Goal: Use online tool/utility: Utilize a website feature to perform a specific function

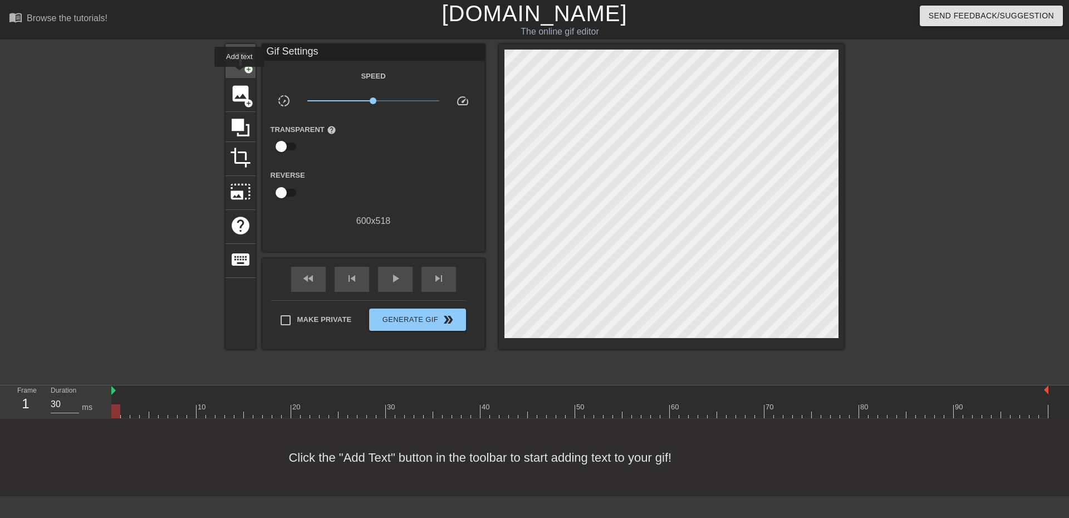
click at [239, 75] on div "title add_circle" at bounding box center [240, 61] width 30 height 34
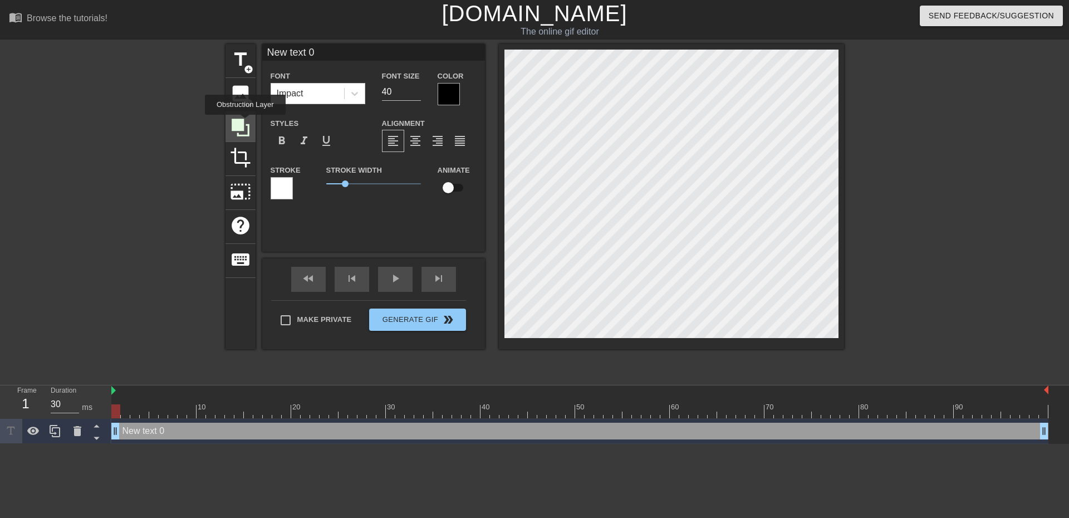
click at [245, 122] on icon at bounding box center [240, 127] width 21 height 21
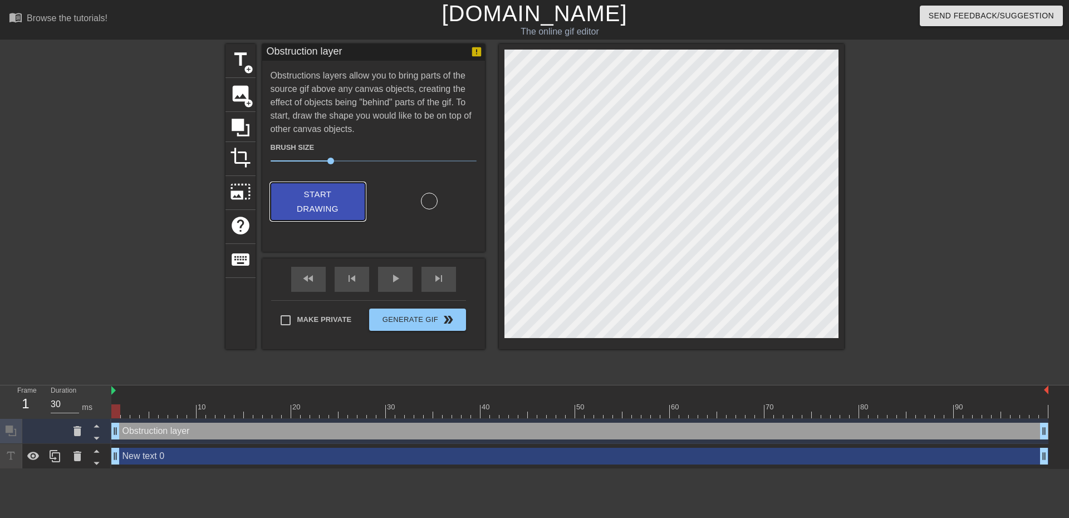
click at [310, 207] on span "Start Drawing" at bounding box center [318, 202] width 68 height 30
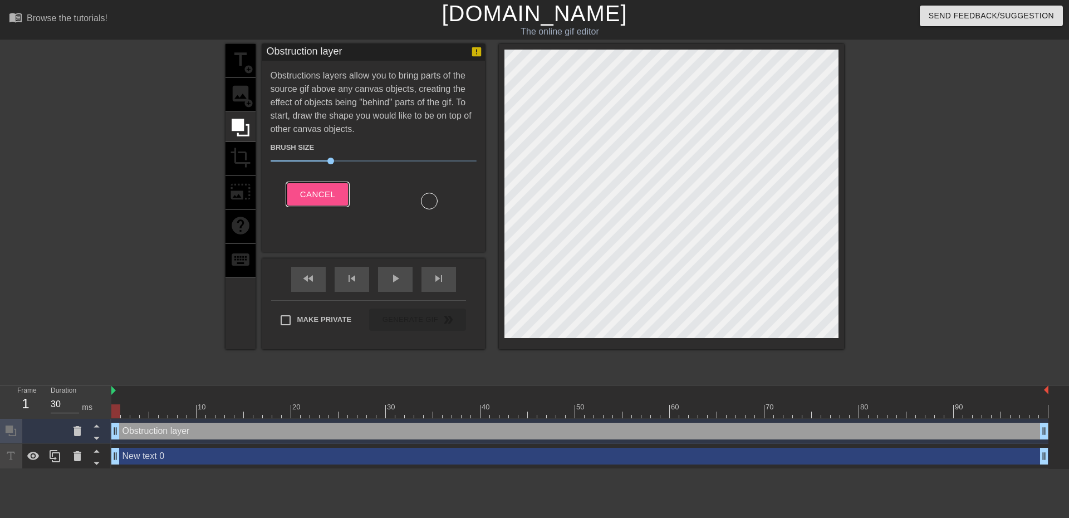
click at [305, 198] on span "Cancel" at bounding box center [317, 194] width 35 height 14
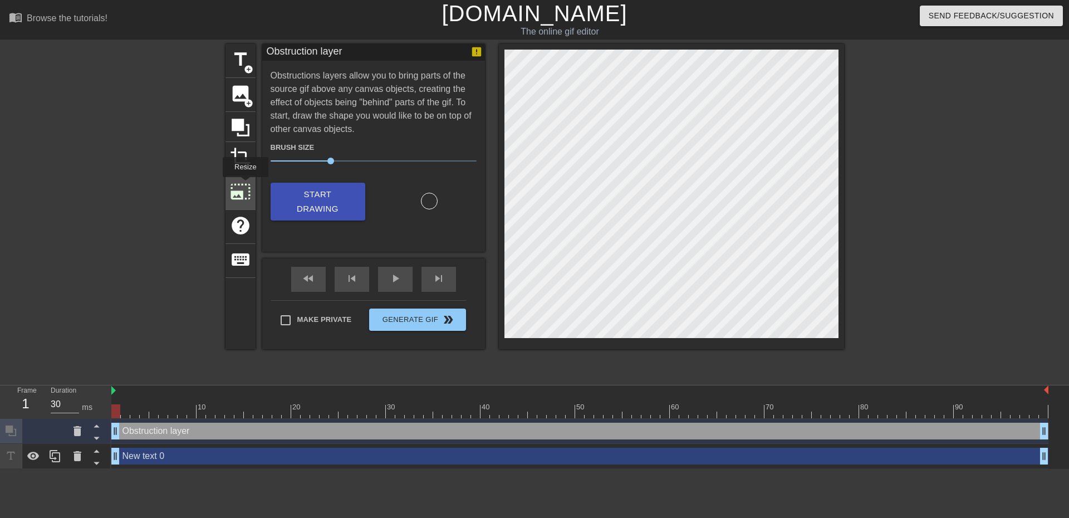
click at [244, 185] on span "photo_size_select_large" at bounding box center [240, 191] width 21 height 21
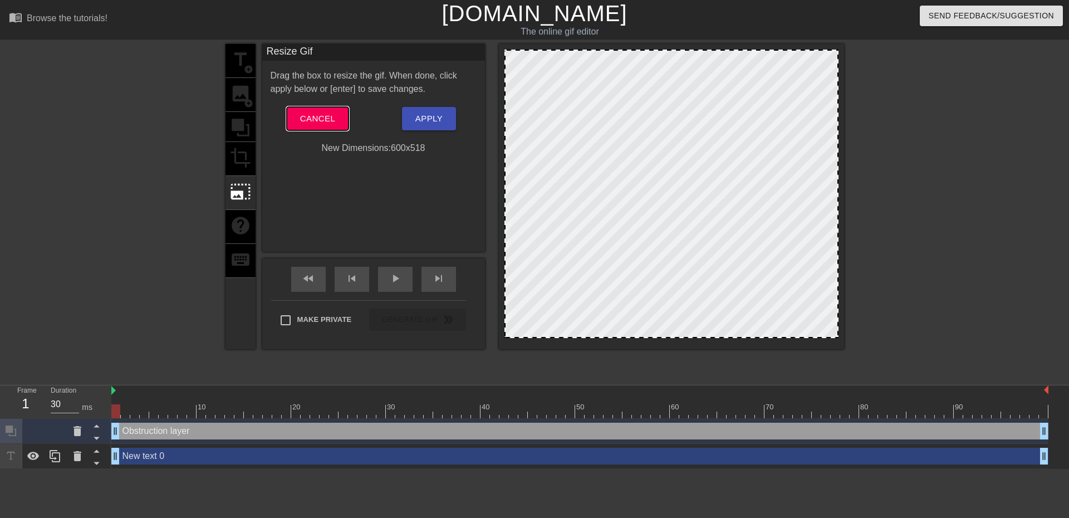
click at [328, 124] on span "Cancel" at bounding box center [317, 118] width 35 height 14
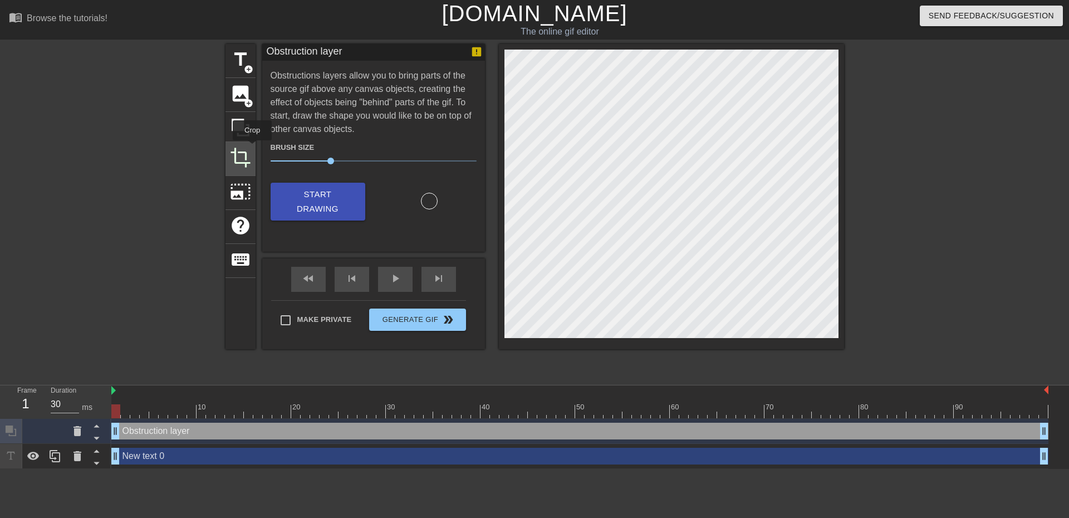
click at [238, 155] on span "crop" at bounding box center [240, 157] width 21 height 21
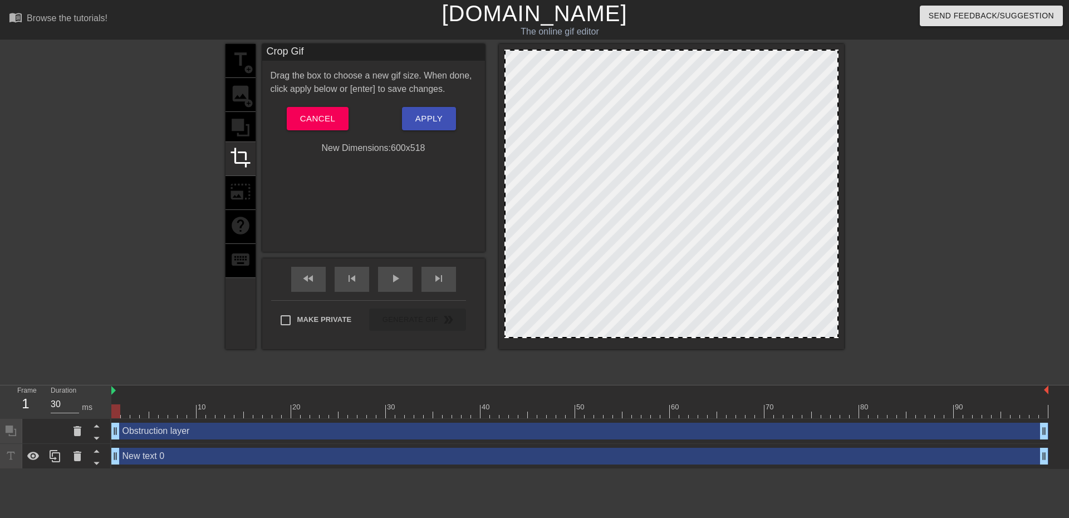
click at [569, 84] on div at bounding box center [671, 194] width 334 height 288
click at [612, 97] on div at bounding box center [671, 194] width 334 height 288
click at [335, 115] on span "Cancel" at bounding box center [317, 118] width 35 height 14
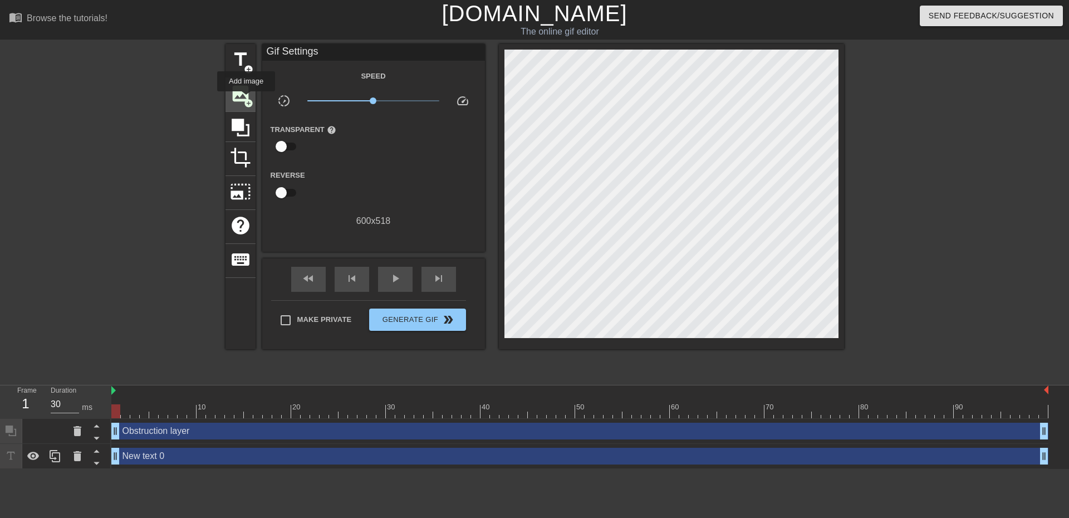
click at [246, 99] on span "add_circle" at bounding box center [248, 103] width 9 height 9
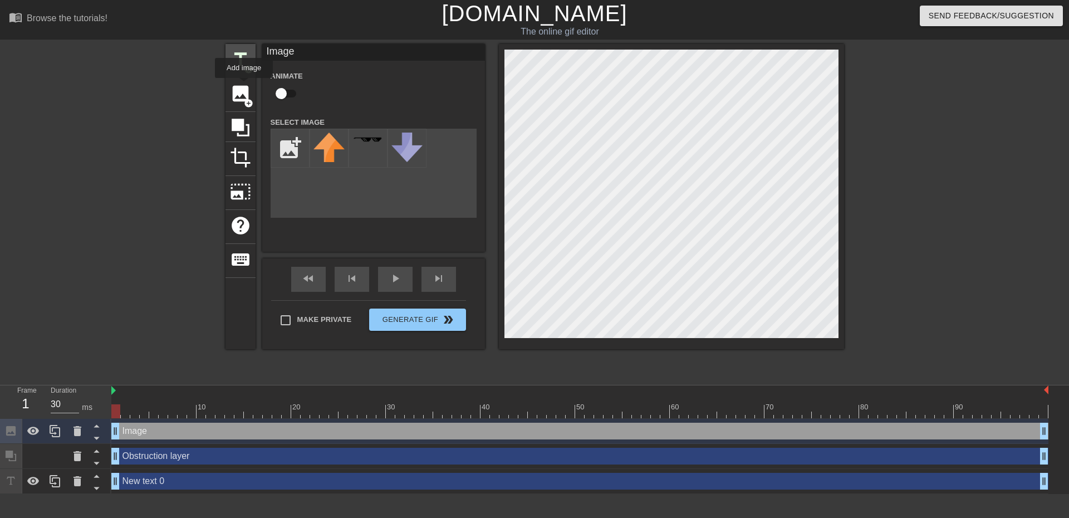
click at [244, 70] on span "add_circle" at bounding box center [248, 69] width 9 height 9
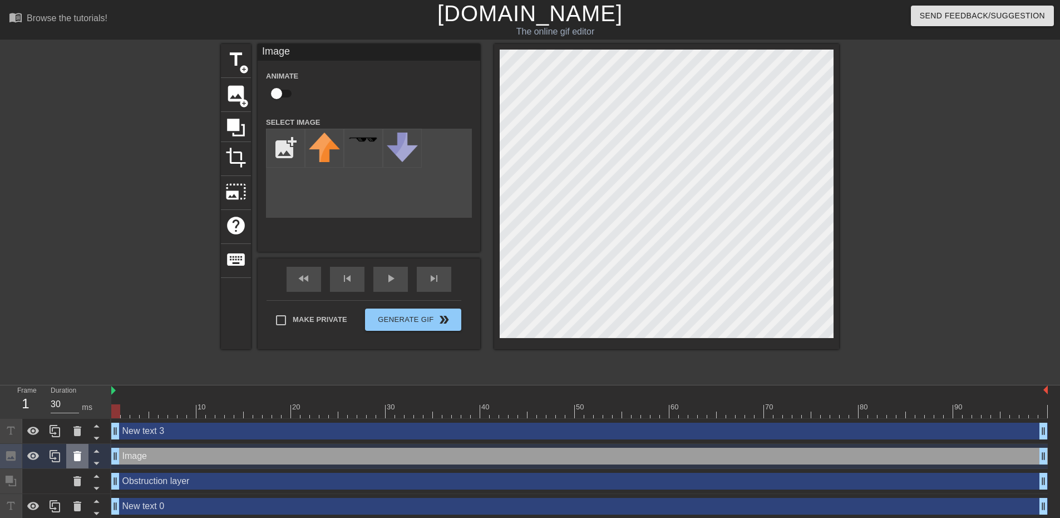
click at [76, 460] on icon at bounding box center [77, 456] width 8 height 10
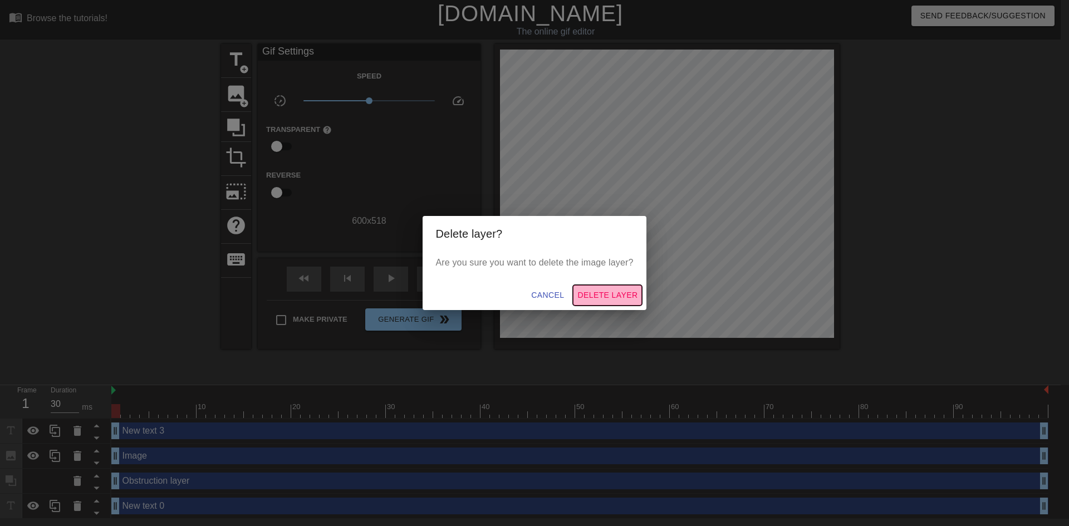
click at [600, 294] on span "Delete Layer" at bounding box center [607, 295] width 60 height 14
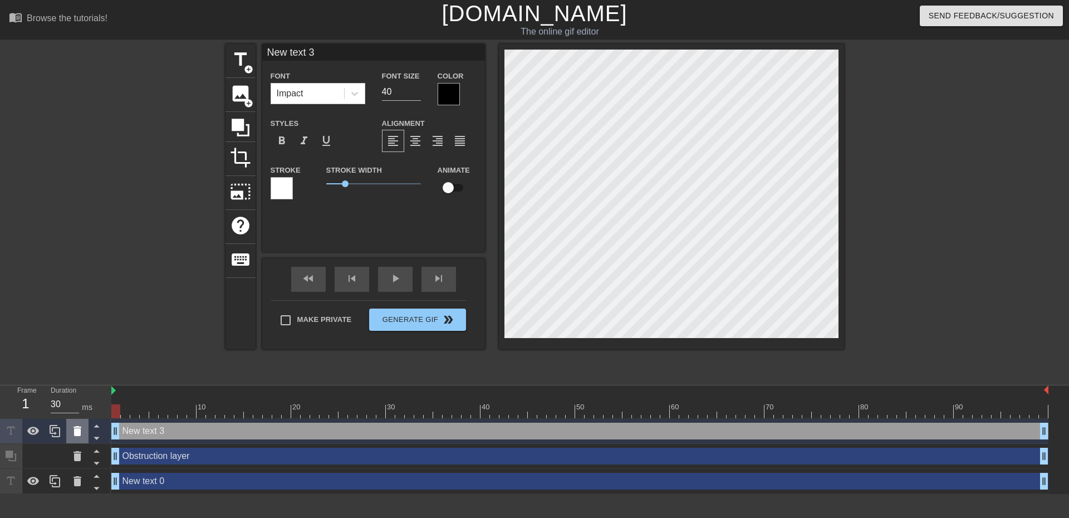
click at [80, 433] on icon at bounding box center [77, 431] width 8 height 10
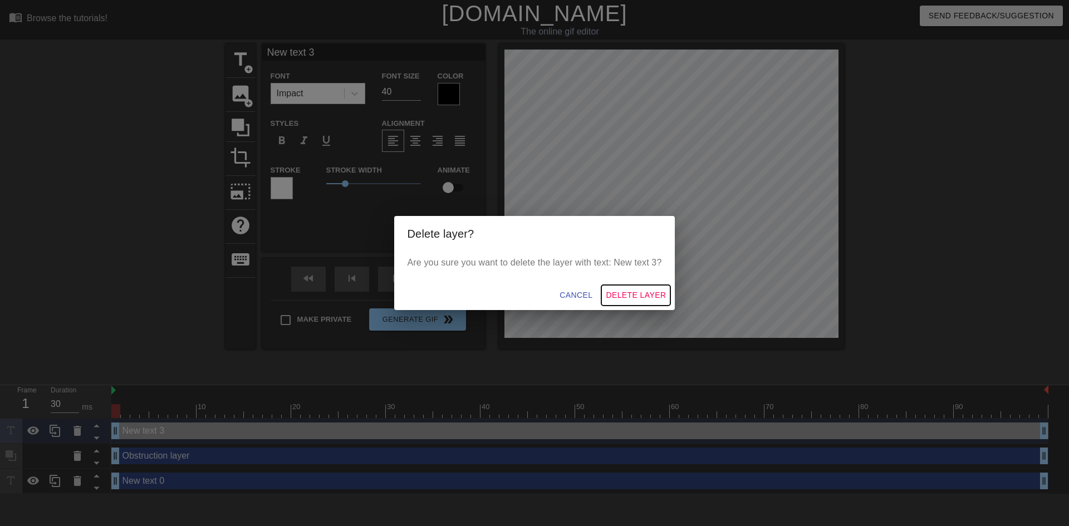
click at [619, 295] on span "Delete Layer" at bounding box center [636, 295] width 60 height 14
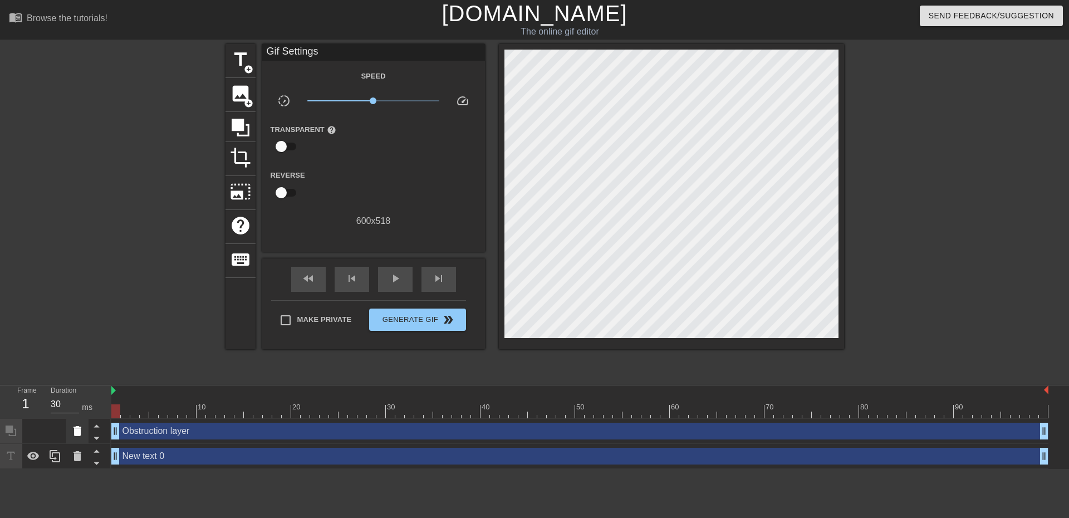
click at [78, 435] on icon at bounding box center [77, 431] width 8 height 10
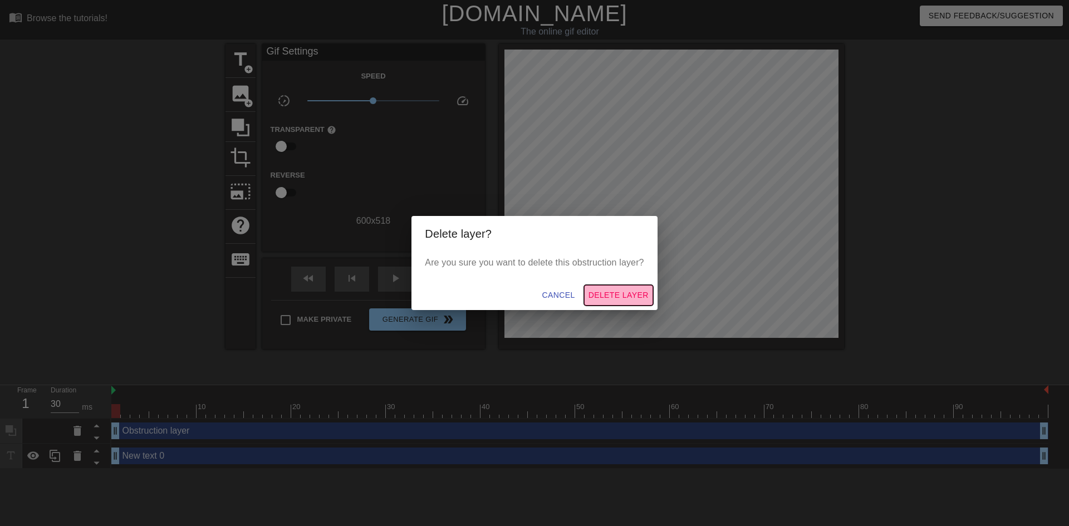
click at [624, 294] on span "Delete Layer" at bounding box center [618, 295] width 60 height 14
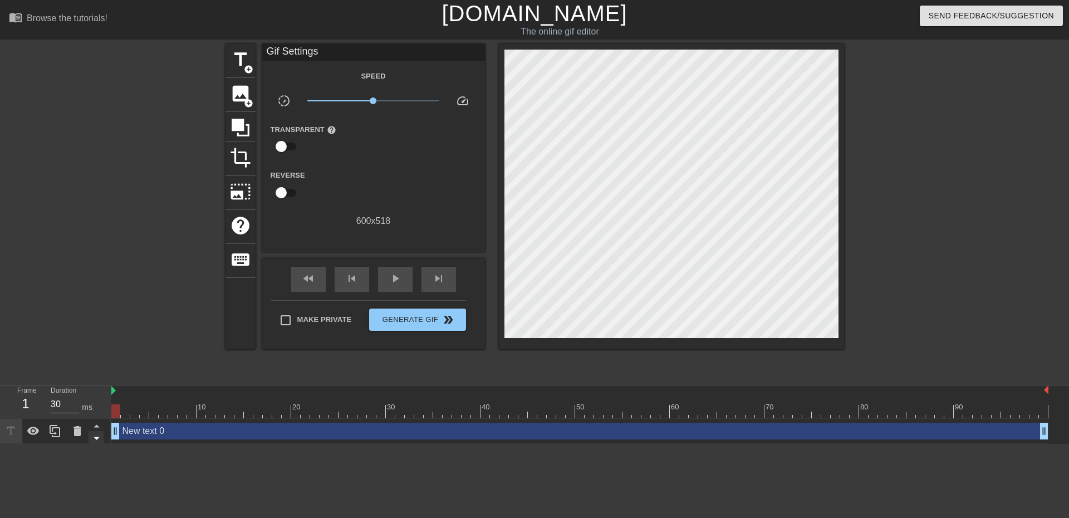
click at [90, 435] on icon at bounding box center [97, 438] width 14 height 14
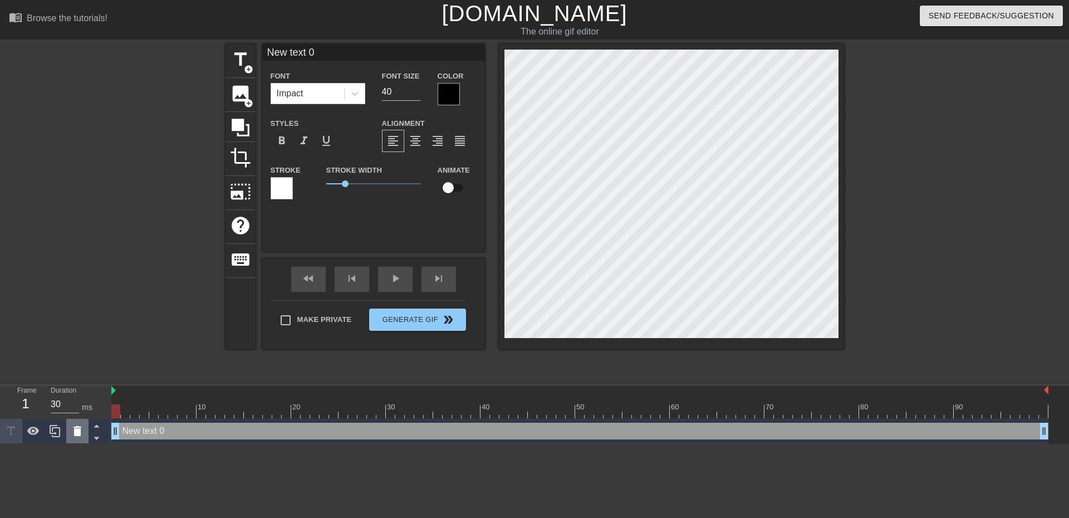
click at [86, 434] on div at bounding box center [77, 431] width 22 height 24
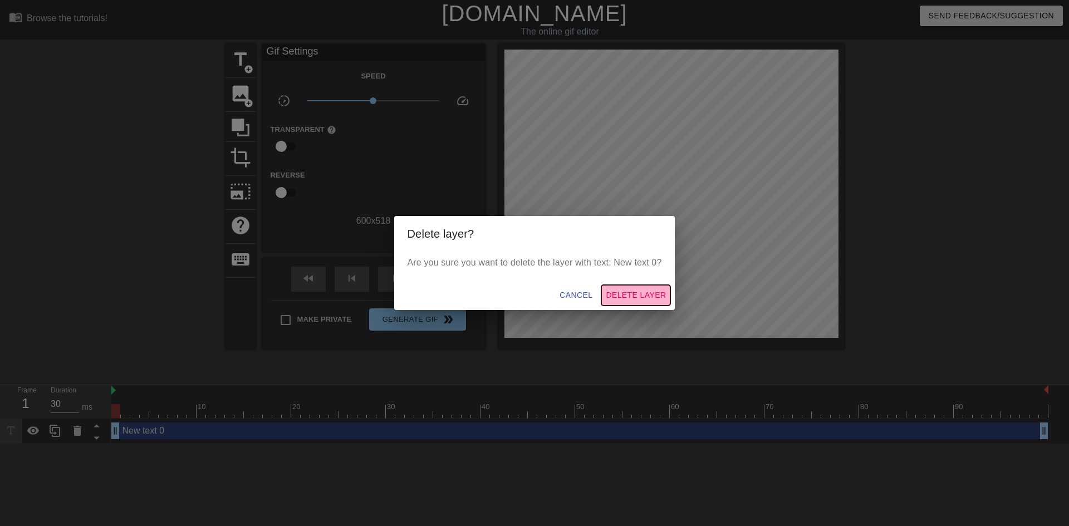
click at [625, 294] on span "Delete Layer" at bounding box center [636, 295] width 60 height 14
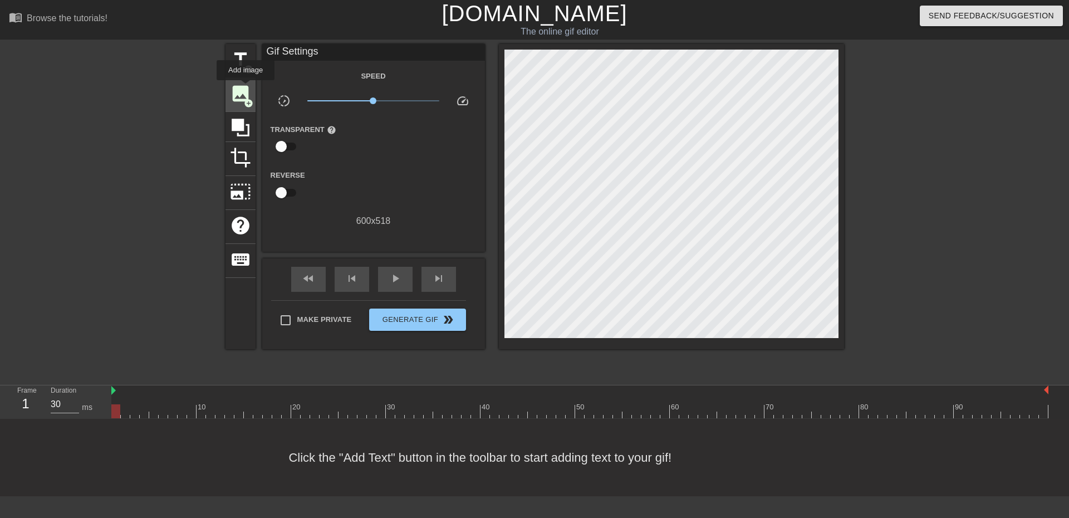
click at [245, 88] on span "image" at bounding box center [240, 93] width 21 height 21
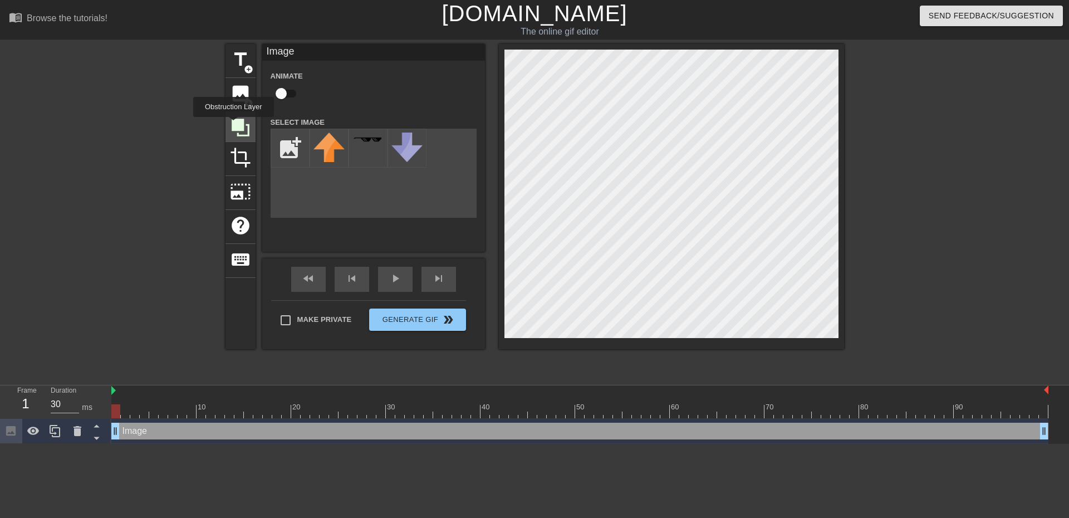
click at [234, 126] on icon at bounding box center [241, 128] width 18 height 18
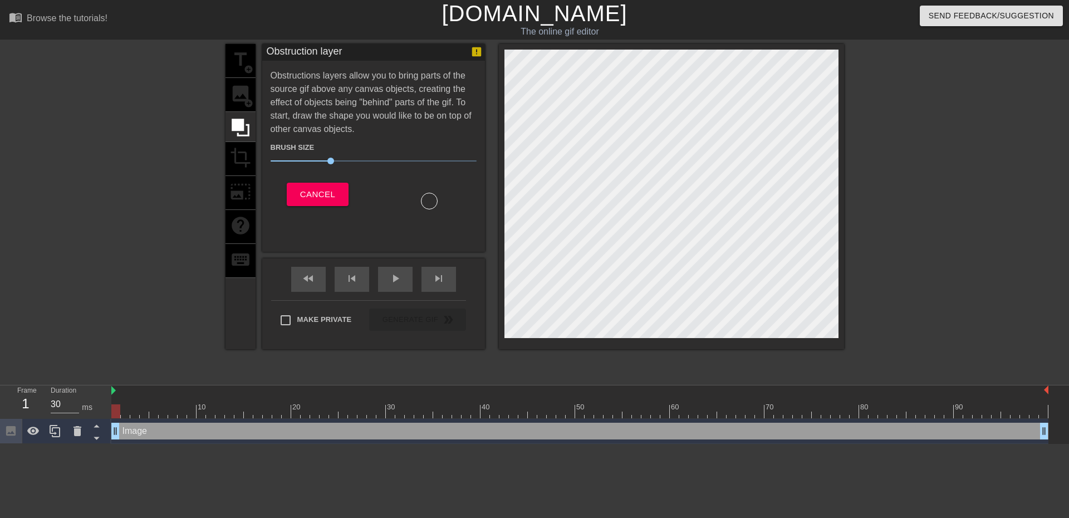
click at [244, 161] on div "title add_circle image add_circle crop photo_size_select_large help keyboard" at bounding box center [240, 196] width 30 height 305
click at [241, 191] on div "title add_circle image add_circle crop photo_size_select_large help keyboard" at bounding box center [240, 196] width 30 height 305
click at [328, 187] on span "Cancel" at bounding box center [317, 194] width 35 height 14
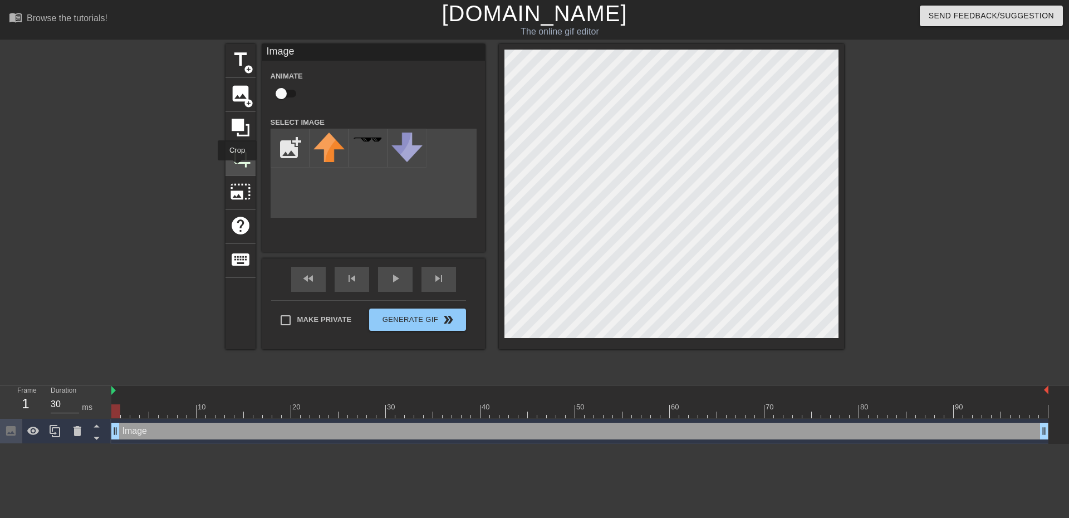
click at [237, 168] on div "crop" at bounding box center [240, 159] width 30 height 34
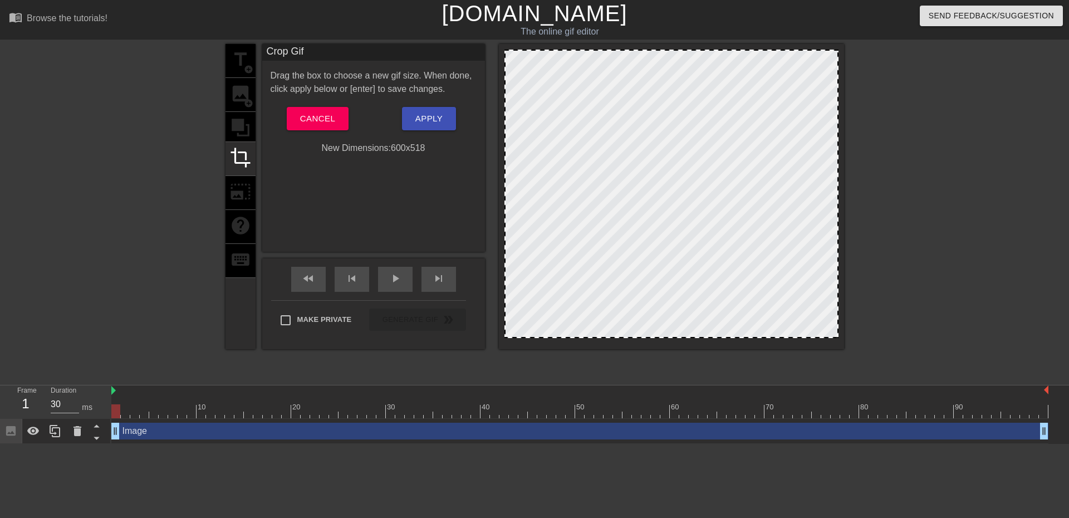
drag, startPoint x: 507, startPoint y: 53, endPoint x: 480, endPoint y: 36, distance: 31.3
click at [480, 36] on div "menu_book Browse the tutorials! [DOMAIN_NAME] The online gif editor Send Feedba…" at bounding box center [534, 222] width 1069 height 444
click at [235, 189] on div "title add_circle image add_circle crop photo_size_select_large help keyboard" at bounding box center [240, 196] width 30 height 305
click at [334, 119] on span "Cancel" at bounding box center [317, 118] width 35 height 14
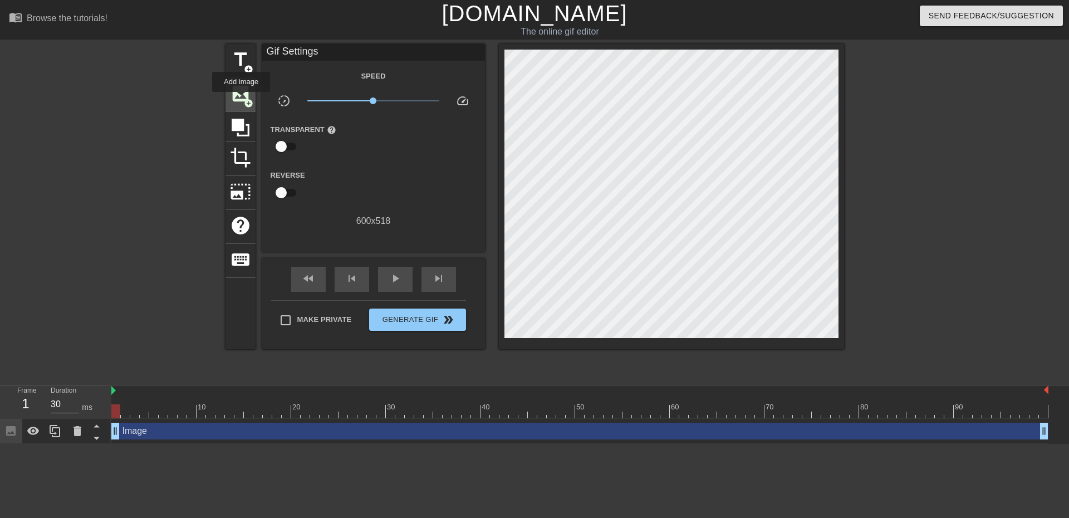
click at [241, 100] on span "image" at bounding box center [240, 93] width 21 height 21
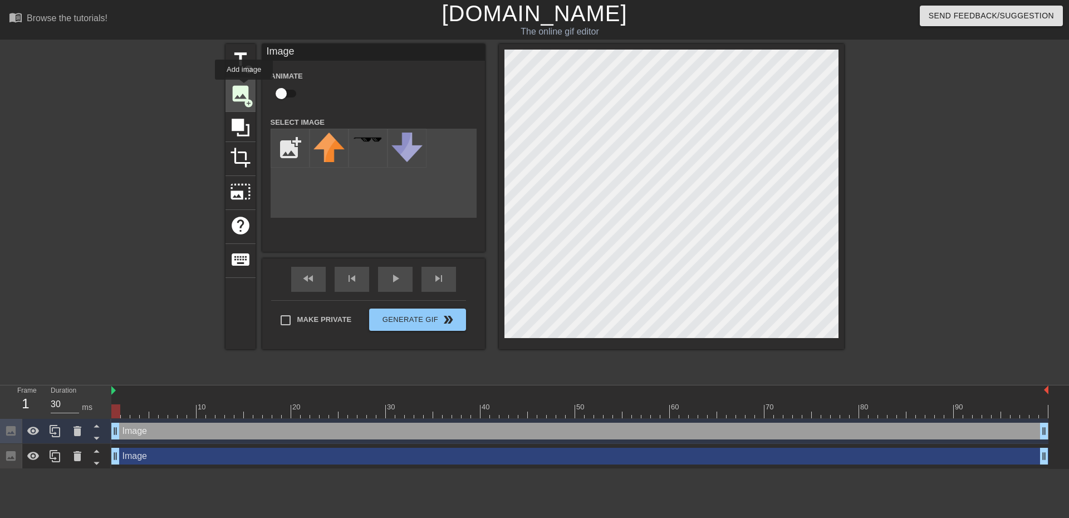
click at [244, 87] on span "image" at bounding box center [240, 93] width 21 height 21
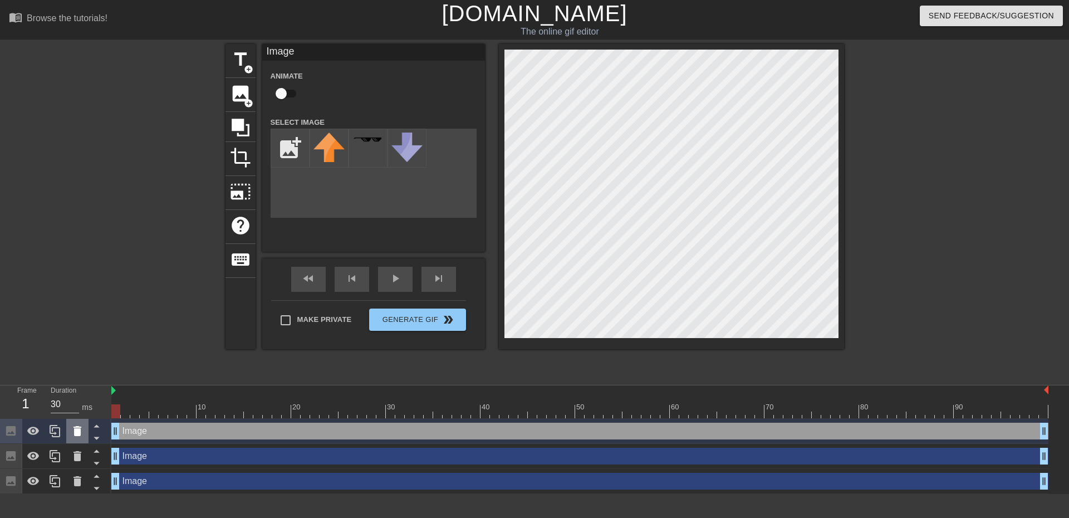
click at [82, 431] on icon at bounding box center [77, 430] width 13 height 13
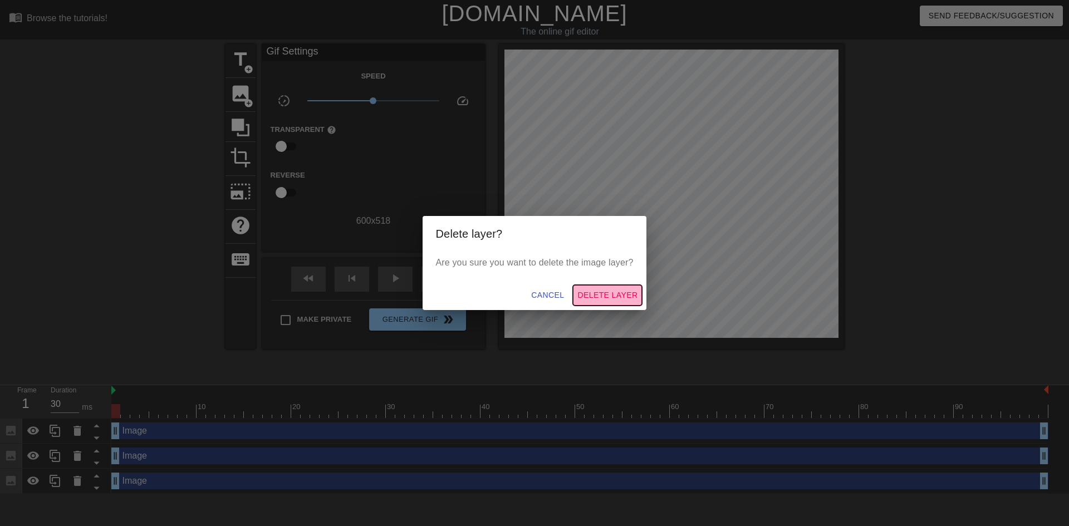
click at [611, 292] on span "Delete Layer" at bounding box center [607, 295] width 60 height 14
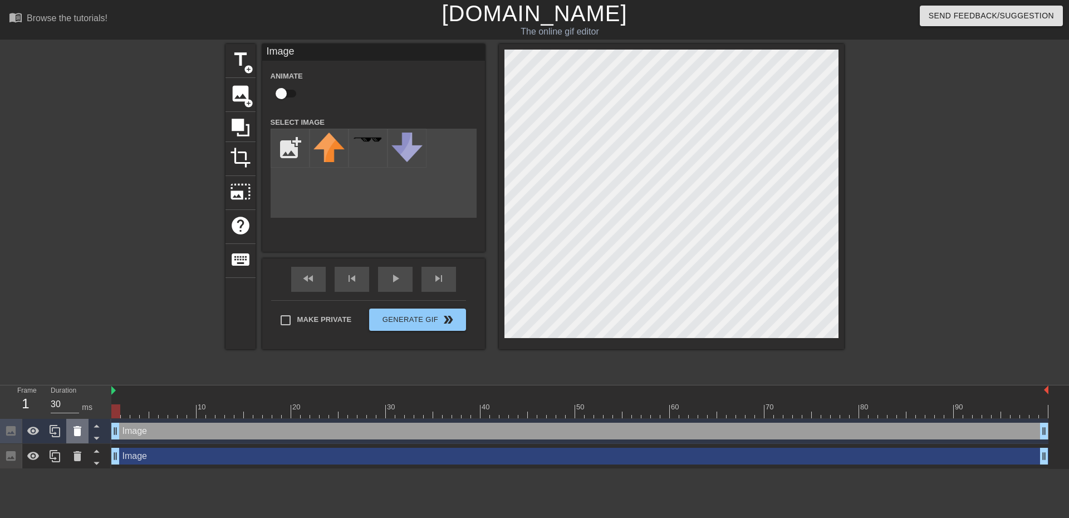
click at [77, 443] on div at bounding box center [77, 431] width 22 height 24
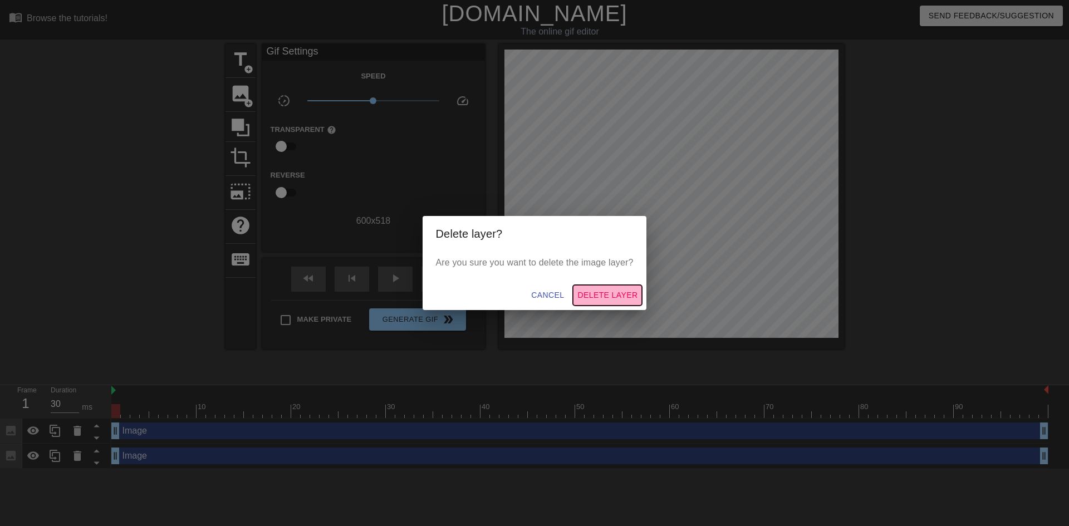
click at [595, 292] on span "Delete Layer" at bounding box center [607, 295] width 60 height 14
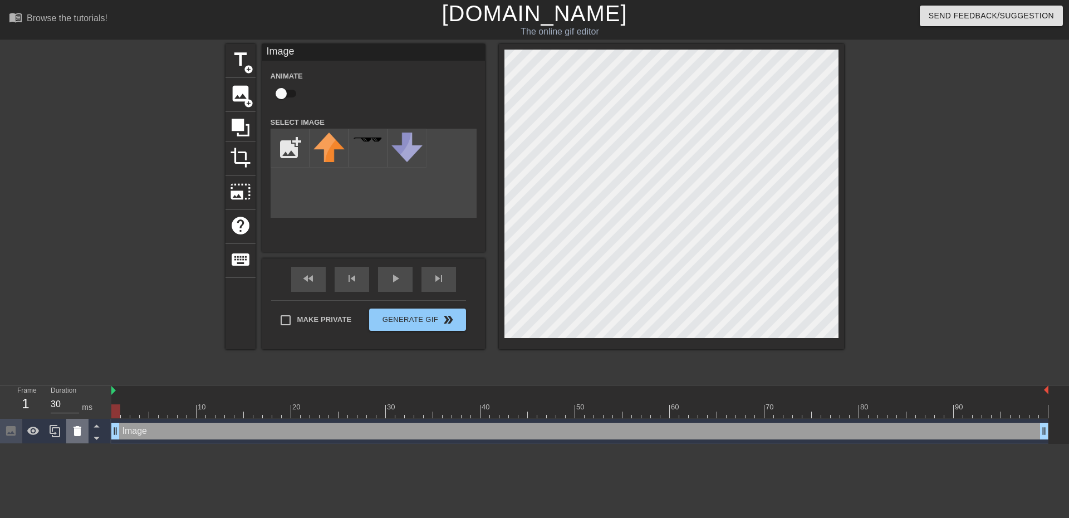
click at [75, 433] on icon at bounding box center [77, 431] width 8 height 10
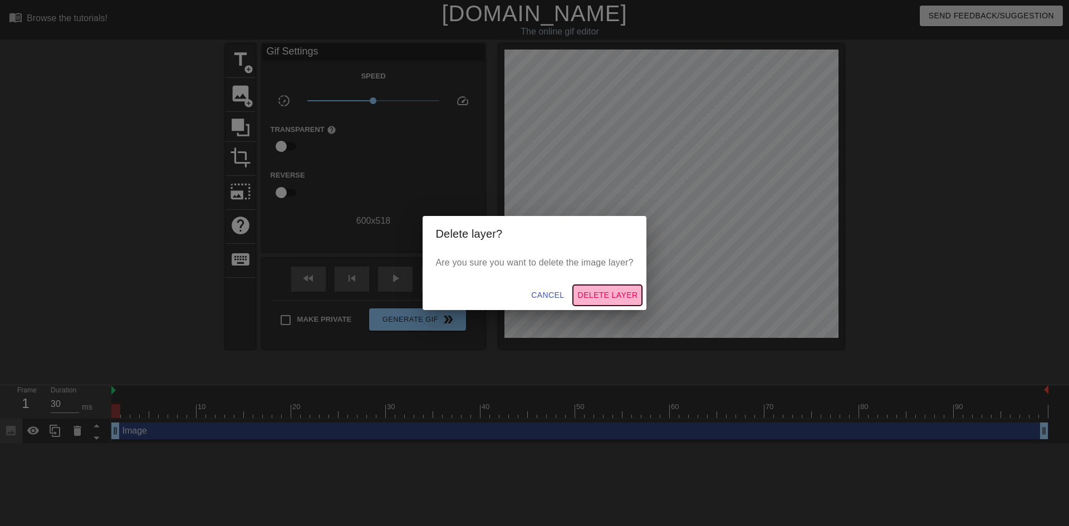
click at [596, 293] on span "Delete Layer" at bounding box center [607, 295] width 60 height 14
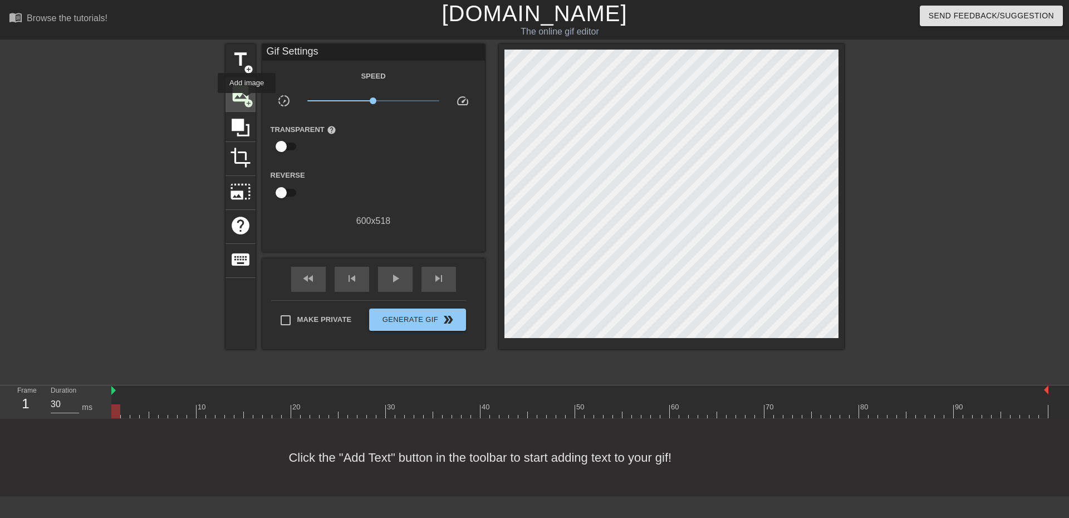
click at [247, 101] on span "add_circle" at bounding box center [248, 103] width 9 height 9
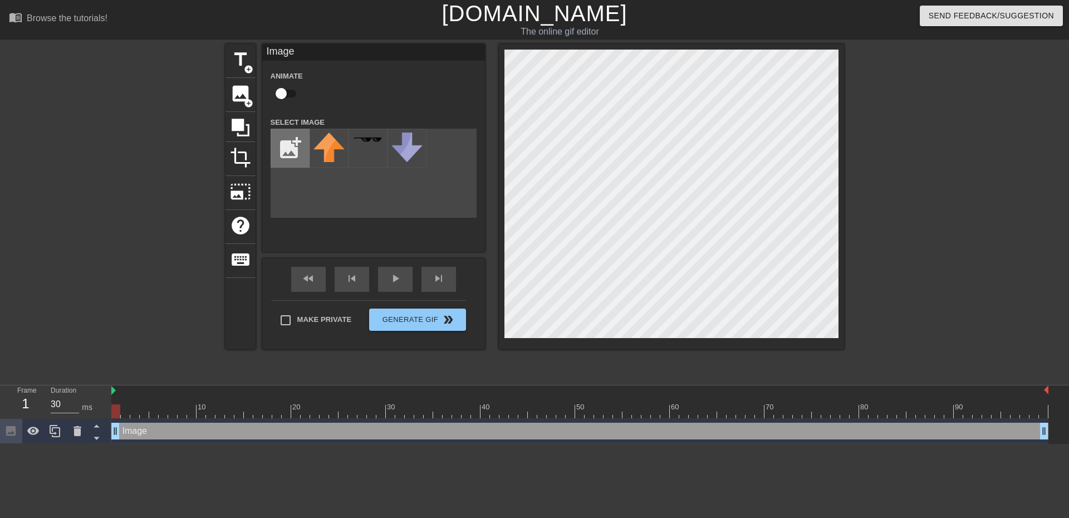
click at [289, 158] on input "file" at bounding box center [290, 148] width 38 height 38
type input "C:\fakepath\White_box_55x90.png"
click at [76, 428] on icon at bounding box center [77, 431] width 8 height 10
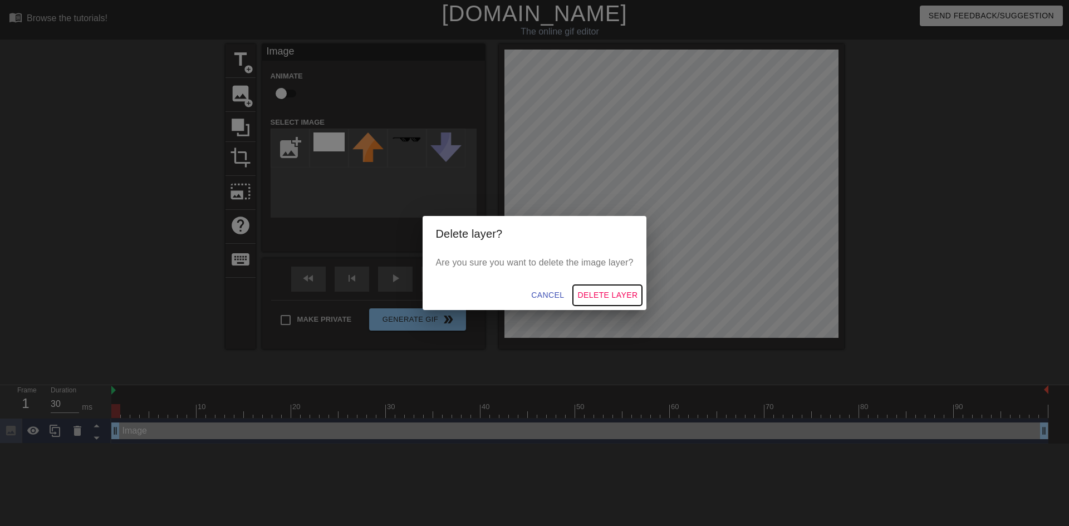
click at [585, 290] on span "Delete Layer" at bounding box center [607, 295] width 60 height 14
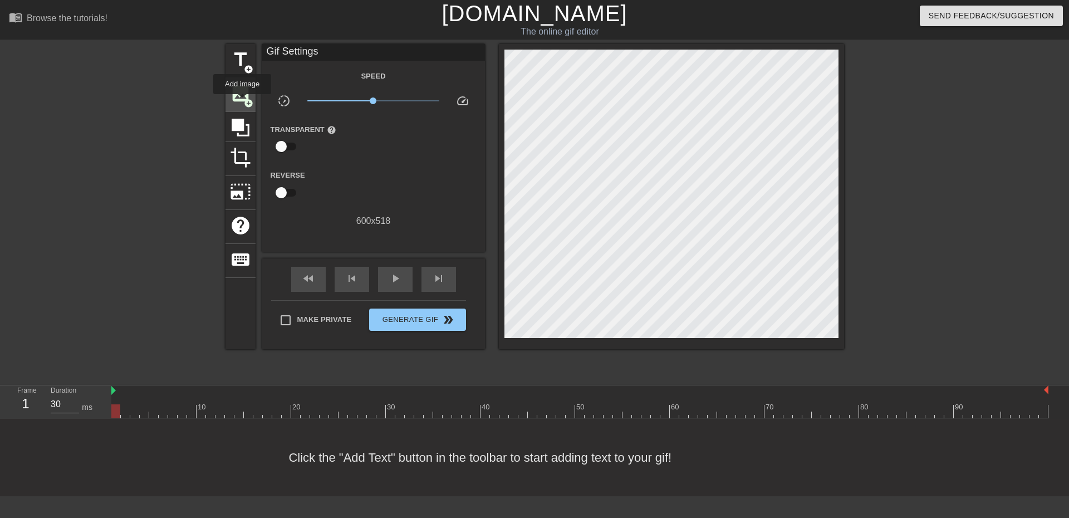
click at [242, 102] on span "image" at bounding box center [240, 93] width 21 height 21
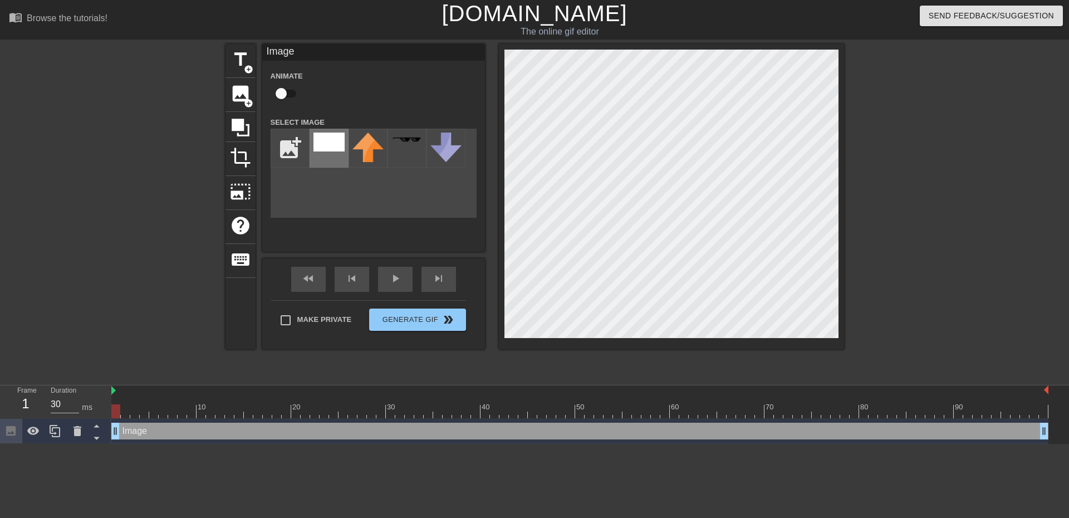
click at [327, 141] on img at bounding box center [328, 141] width 31 height 19
click at [251, 66] on span "add_circle" at bounding box center [248, 69] width 9 height 9
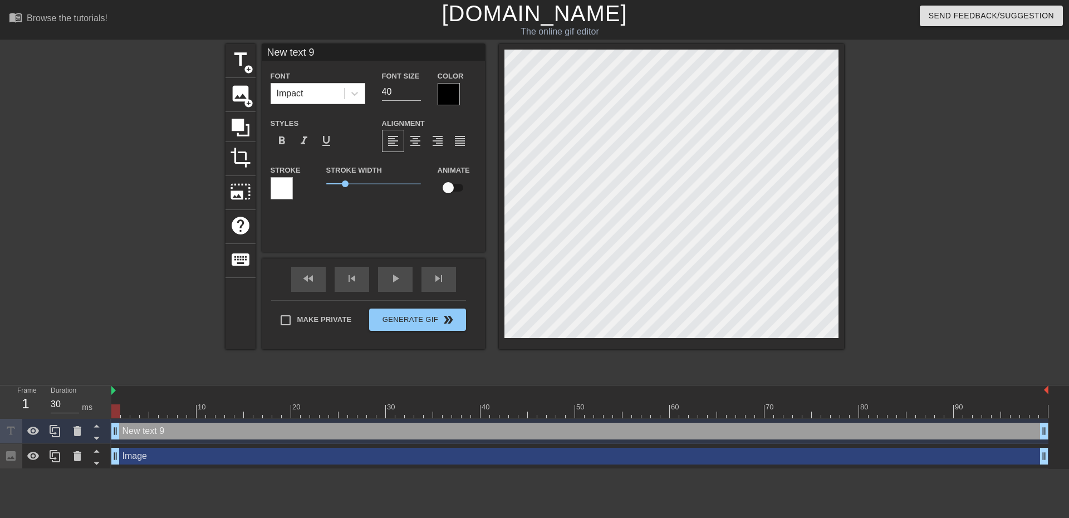
scroll to position [2, 3]
type input "W"
type textarea "W"
type input "WH"
type textarea "WH"
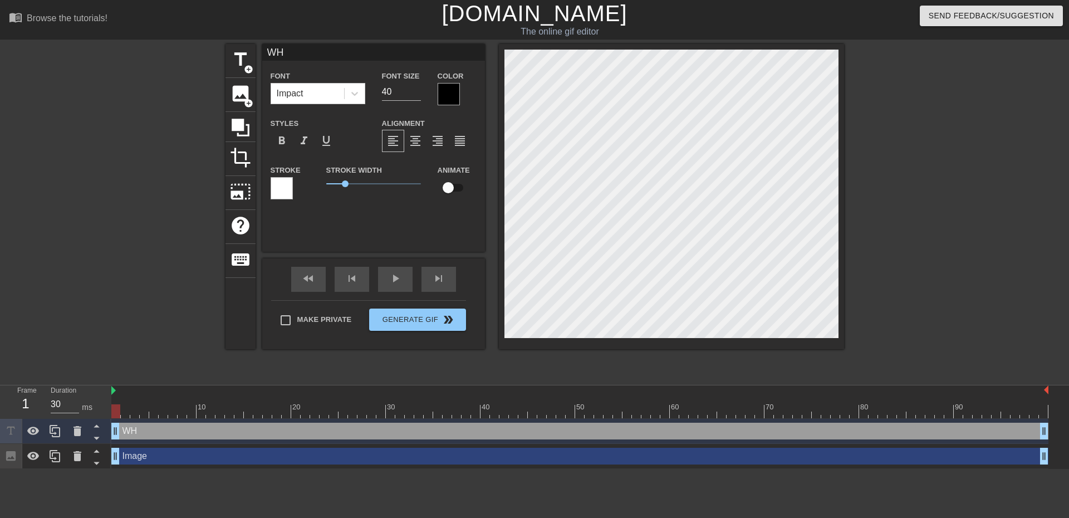
type input "WHO"
type textarea "WHO"
type input "WHO"
type textarea "WHO"
type input "WHO"
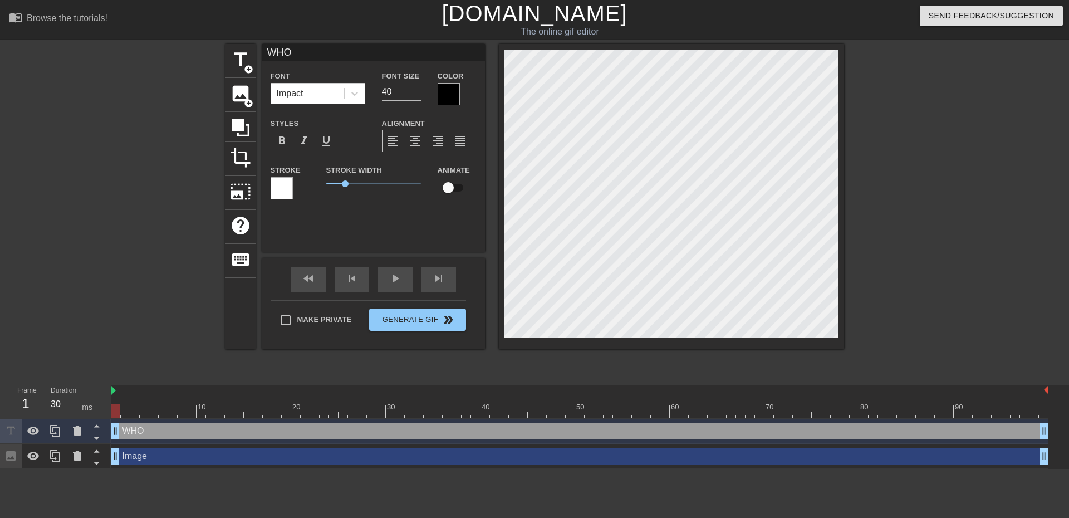
type textarea "WHO"
type input "WH"
type textarea "WH"
type input "W"
type textarea "W"
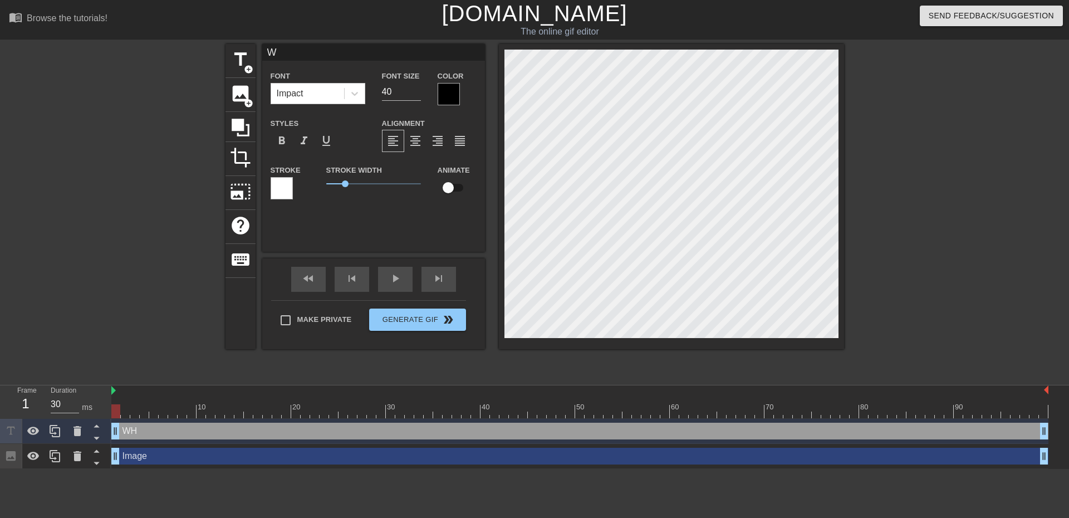
scroll to position [2, 1]
type input "M"
type textarea "M"
type input "ME"
type textarea "ME"
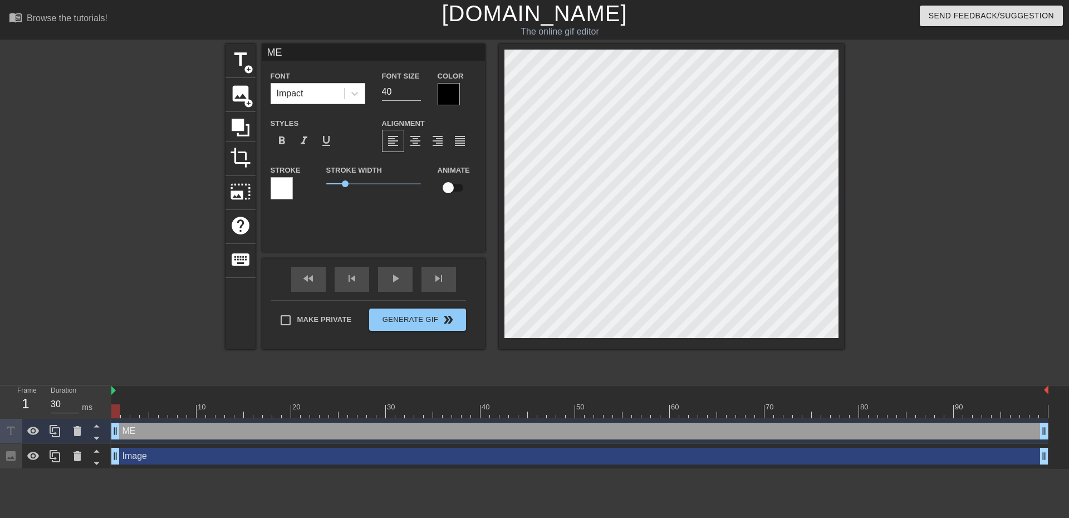
type input "ME:"
type textarea "ME:"
type input "ME:"
type textarea "ME:"
type input "ME: W"
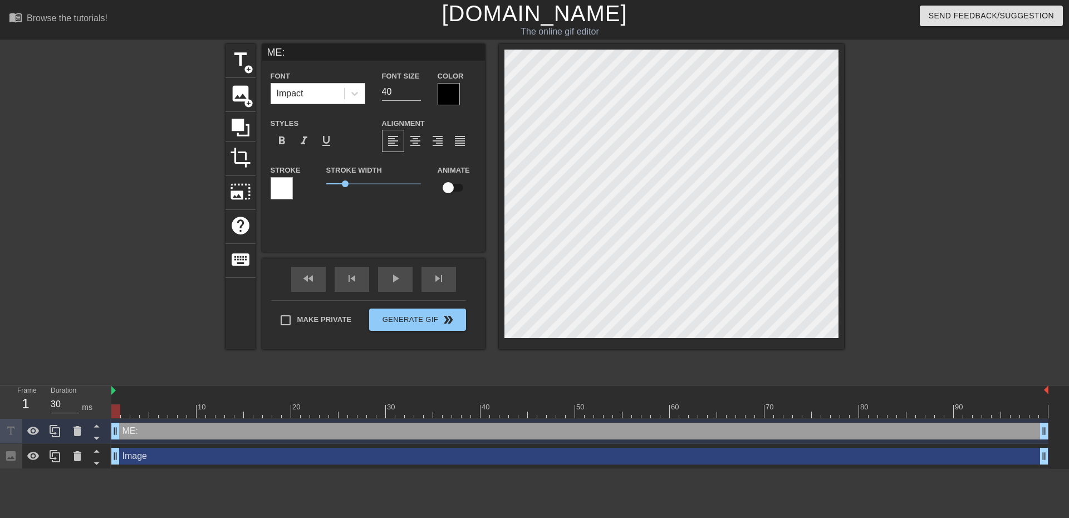
type textarea "ME: W"
type input "ME: WH"
type textarea "ME: WH"
type input "ME: WHO"
type textarea "ME: WHO"
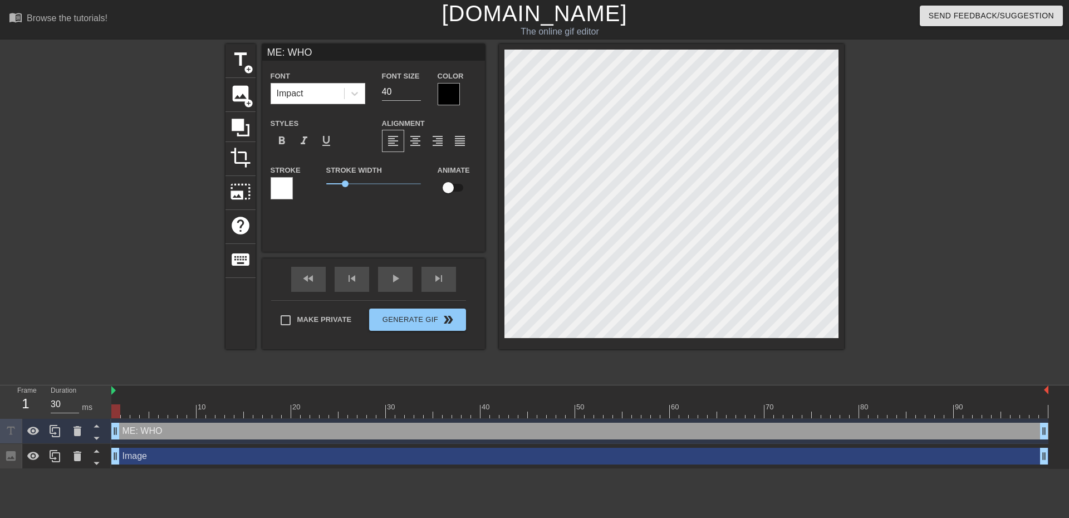
type input "ME: WHO"
type textarea "ME: WHO"
type input "ME: WHO T"
type textarea "ME: WHO T"
type input "ME: WHO TR"
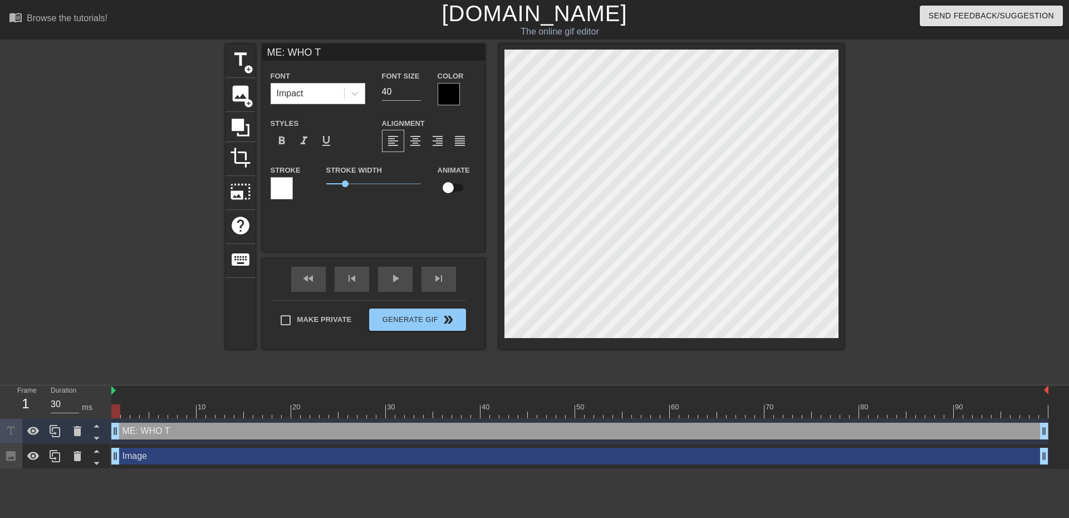
type textarea "ME: WHO TR"
type input "ME: WHO TRY"
type textarea "ME: WHO TRY"
type input "ME: WHO TRYN"
type textarea "ME: WHO TRYN"
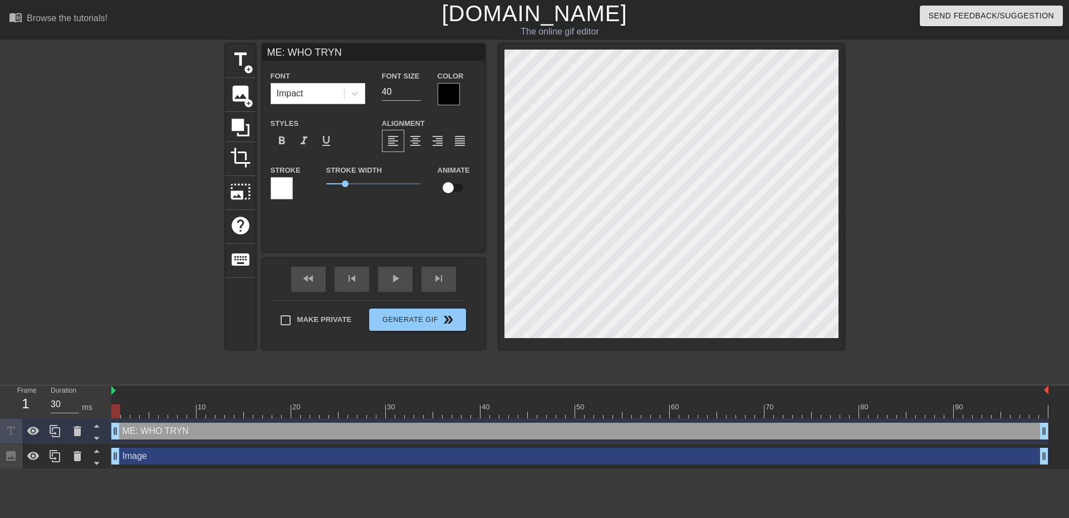
type input "ME: WHO TRYNA"
type textarea "ME: WHO TRYNA"
type input "ME: WHO TRYNA"
type textarea "ME: WHO TRYNA"
type input "ME: WHO [PERSON_NAME]"
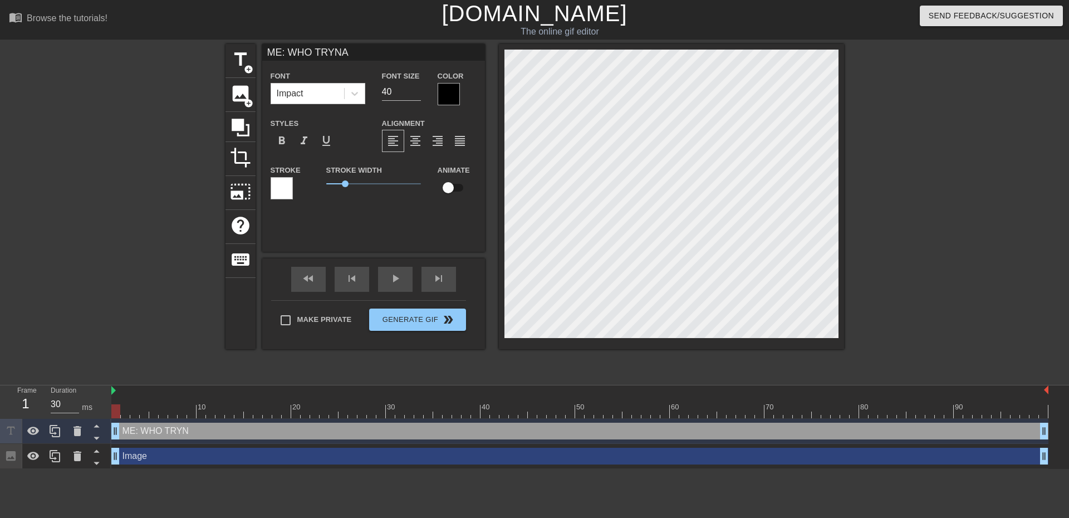
type textarea "ME: WHO [PERSON_NAME]"
type input "ME: WHO [PERSON_NAME]"
type textarea "ME: WHO [PERSON_NAME]"
type input "ME: WHO [PERSON_NAME]"
type textarea "ME: WHO [PERSON_NAME]"
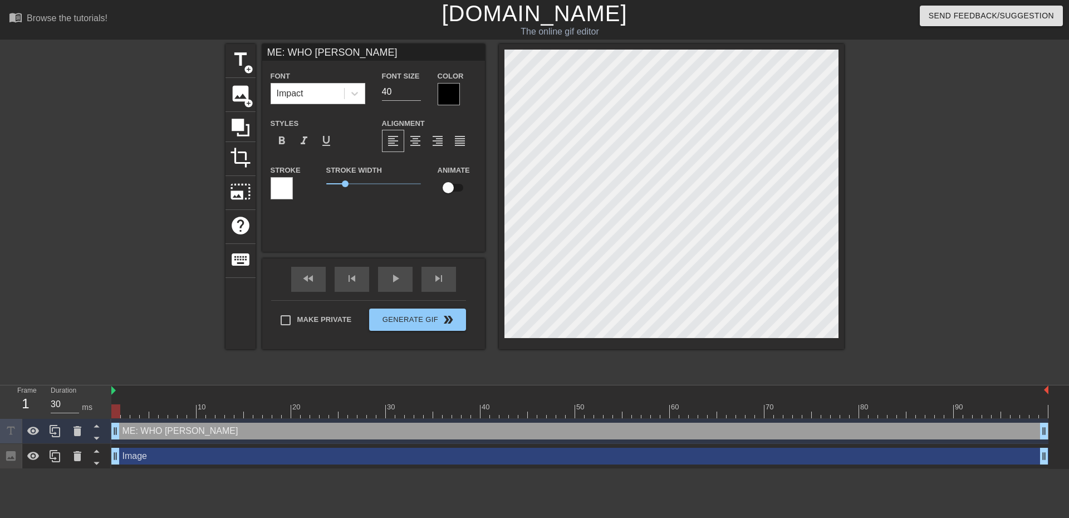
scroll to position [2, 6]
type input "ME: WHO [PERSON_NAME]"
type textarea "ME: WHO [PERSON_NAME]"
type input "ME: WHO TRYNA HOOP?"
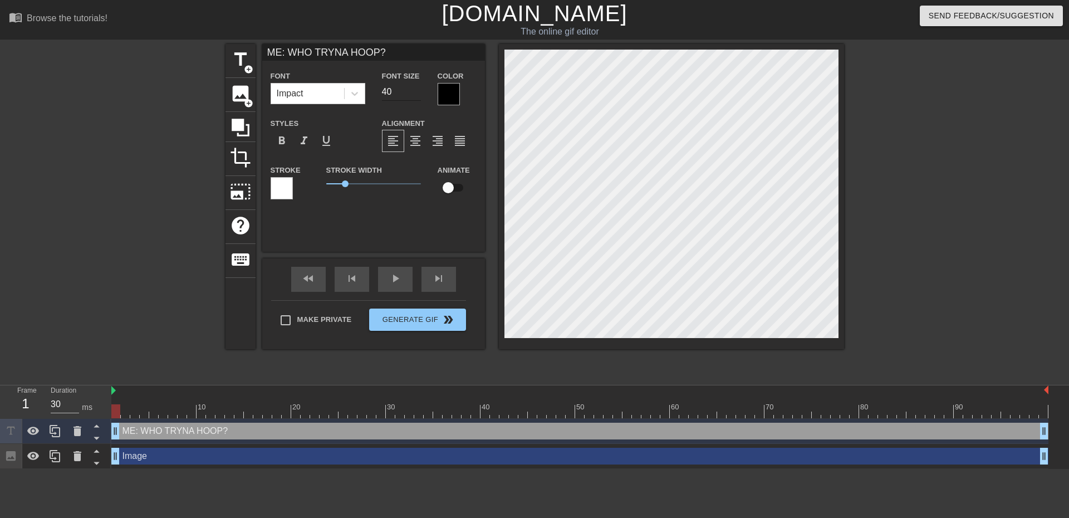
type textarea "ME: WHO TRYNA HOOP?"
click at [417, 92] on input "39" at bounding box center [401, 92] width 39 height 18
click at [416, 90] on input "40" at bounding box center [401, 92] width 39 height 18
click at [416, 89] on input "41" at bounding box center [401, 92] width 39 height 18
click at [416, 89] on input "42" at bounding box center [401, 92] width 39 height 18
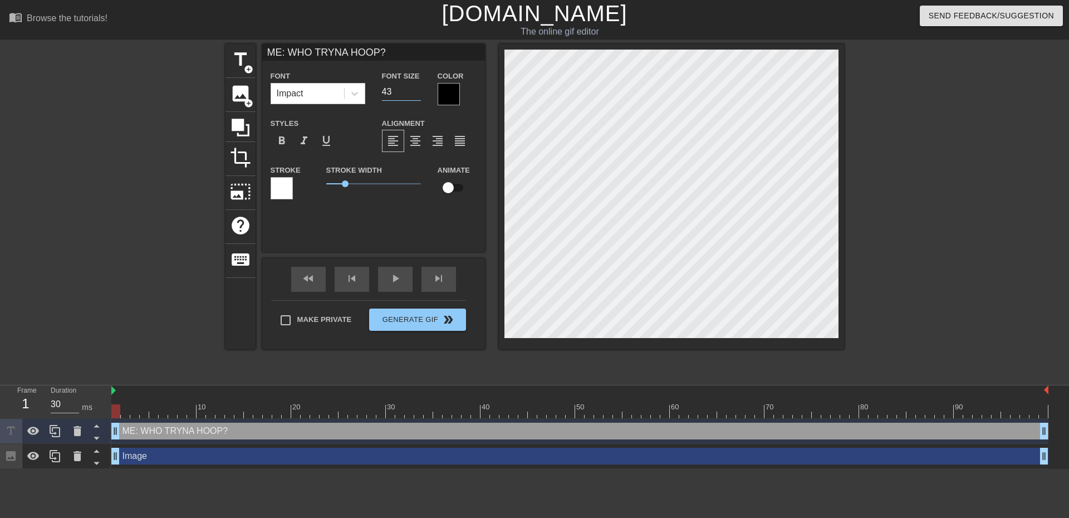
click at [416, 89] on input "43" at bounding box center [401, 92] width 39 height 18
click at [416, 89] on input "44" at bounding box center [401, 92] width 39 height 18
click at [416, 89] on input "45" at bounding box center [401, 92] width 39 height 18
click at [416, 89] on input "46" at bounding box center [401, 92] width 39 height 18
click at [416, 89] on input "47" at bounding box center [401, 92] width 39 height 18
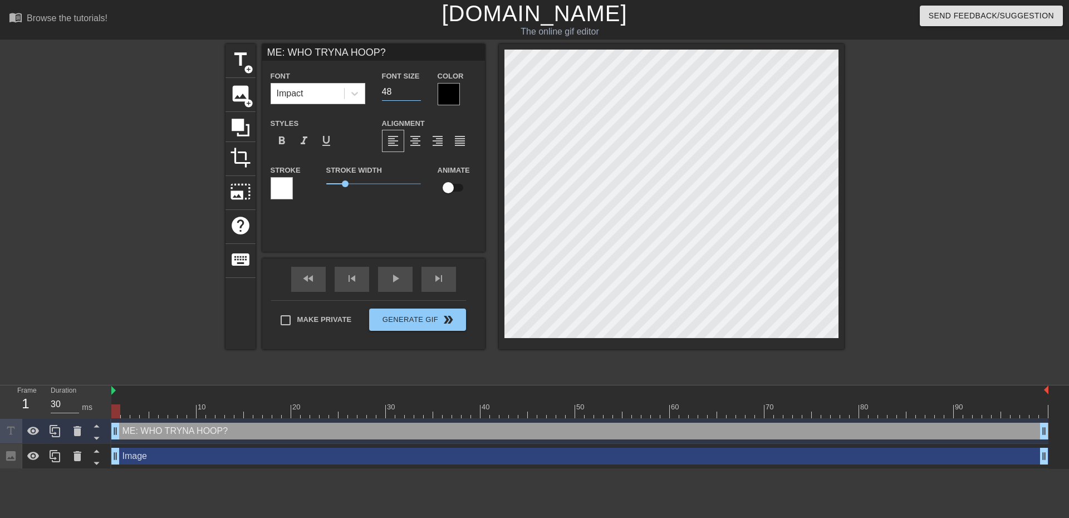
click at [416, 89] on input "48" at bounding box center [401, 92] width 39 height 18
click at [416, 89] on input "49" at bounding box center [401, 92] width 39 height 18
type input "50"
click at [416, 89] on input "50" at bounding box center [401, 92] width 39 height 18
click at [360, 231] on div "ME: WHO TRYNA HOOP? Font Impact Font Size 50 Color Styles format_bold format_it…" at bounding box center [373, 148] width 223 height 208
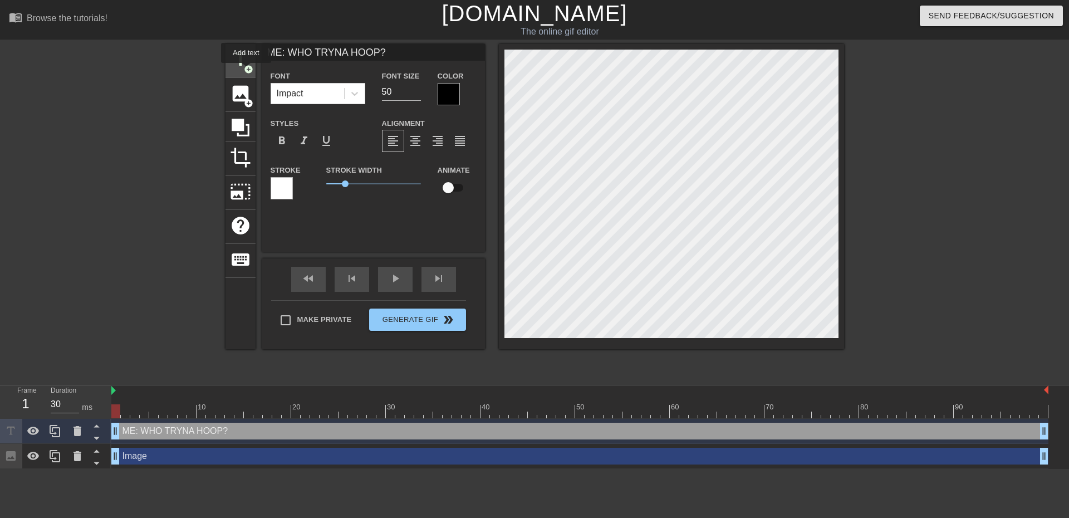
click at [244, 71] on span "add_circle" at bounding box center [248, 69] width 9 height 9
type input "New text 10"
type input "40"
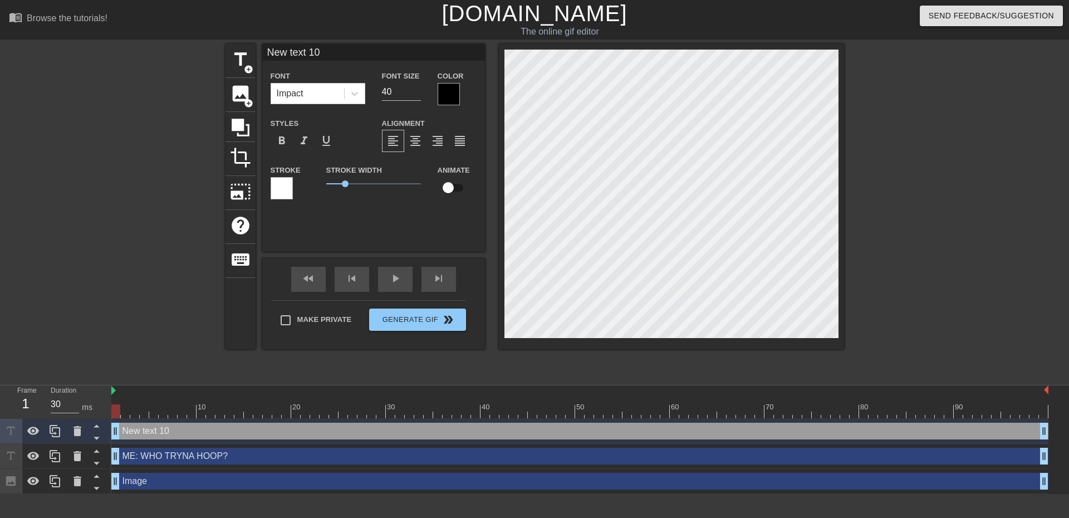
scroll to position [2, 2]
type input "J"
type textarea "J"
type input "[PERSON_NAME]"
type textarea "[PERSON_NAME]"
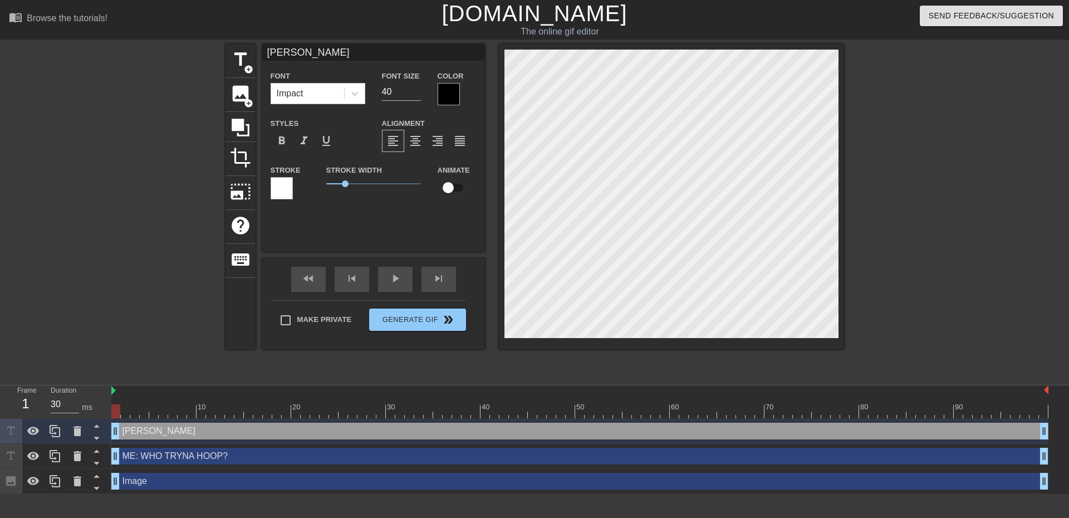
type input "JAR"
type textarea "JAR"
type input "[PERSON_NAME]"
type textarea "[PERSON_NAME]"
type input "JA+"
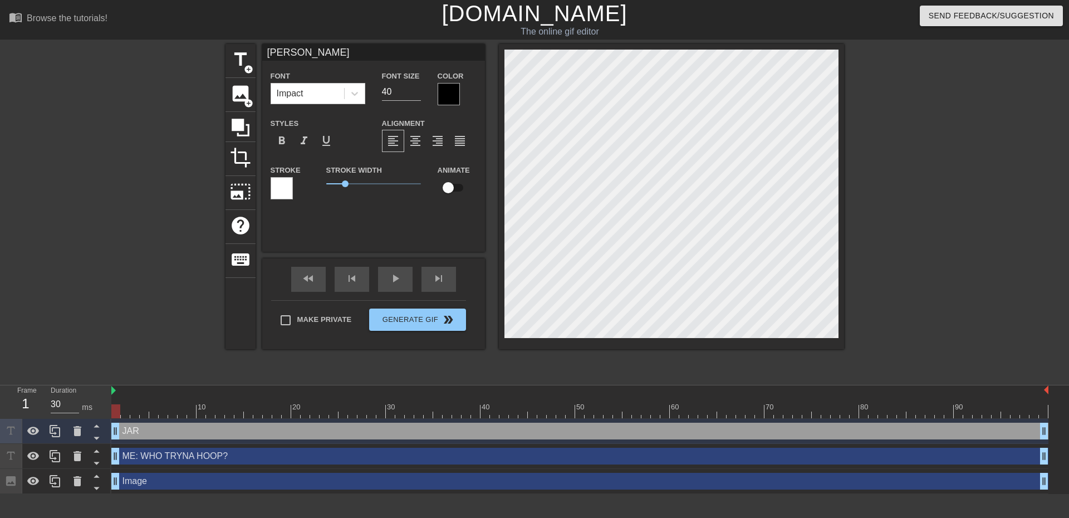
type textarea "JA+"
type input "[PERSON_NAME]"
type textarea "[PERSON_NAME]"
type input "JAB"
type textarea "JAB"
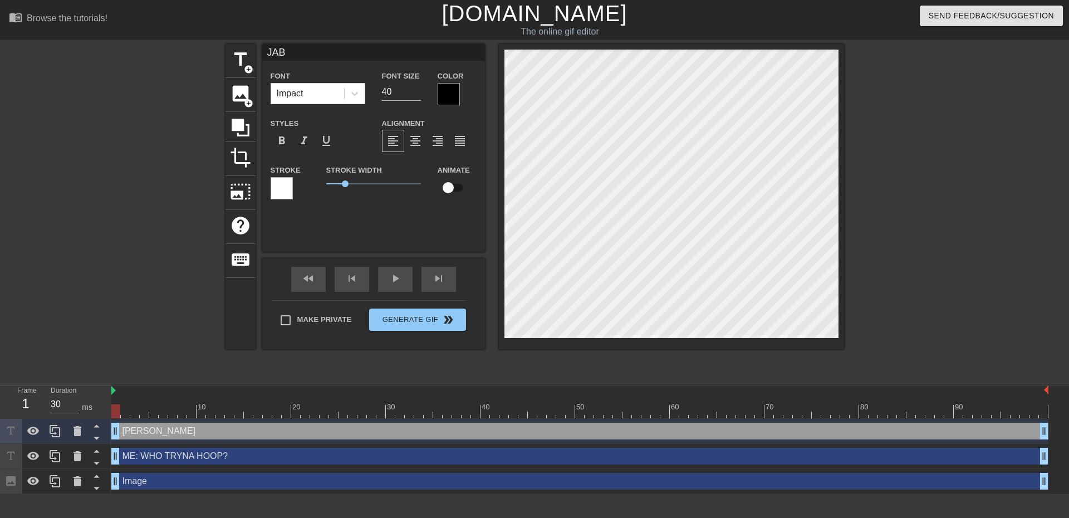
type input "JABA"
type textarea "JABA"
type input "JABAR"
type textarea "JABAR"
type input "JABARI"
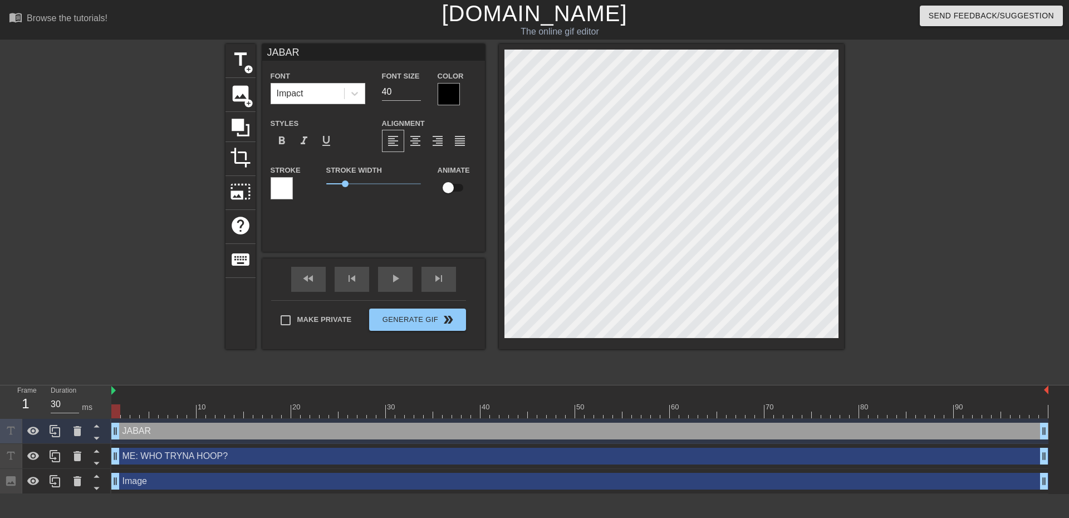
type textarea "JABARI"
type input "JABARI:"
type textarea "JABARI:"
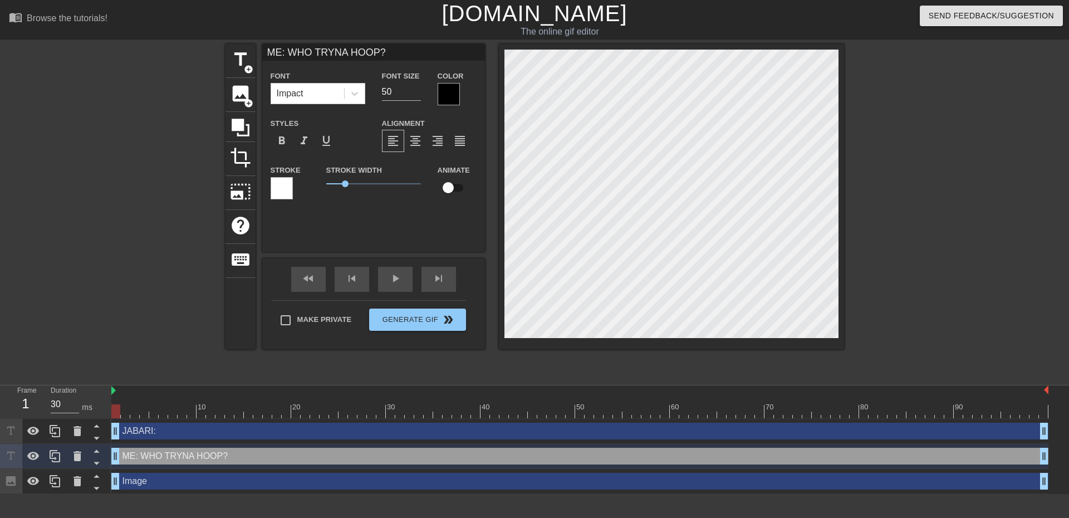
type input "JABARI:"
type input "40"
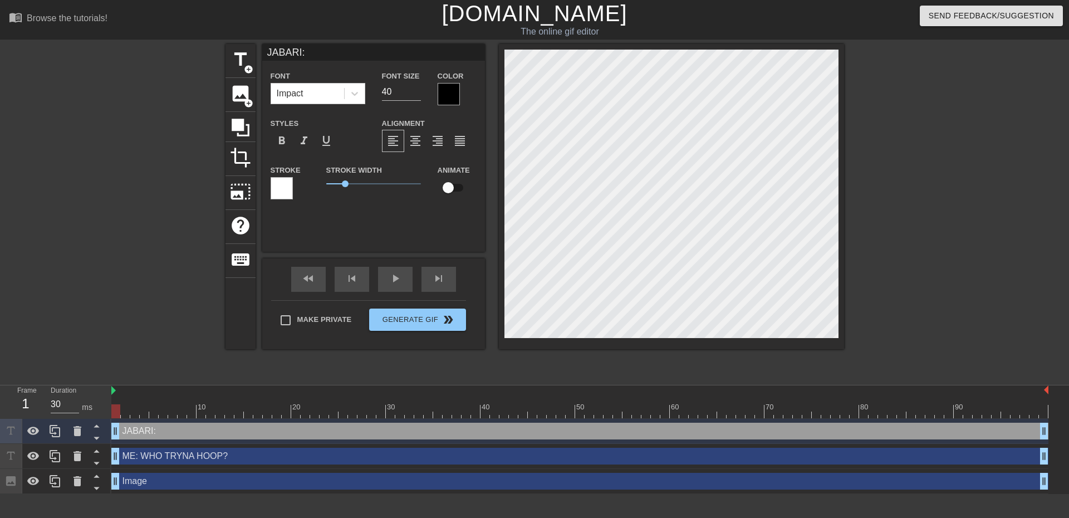
type input "ME: WHO TRYNA HOOP?"
type input "50"
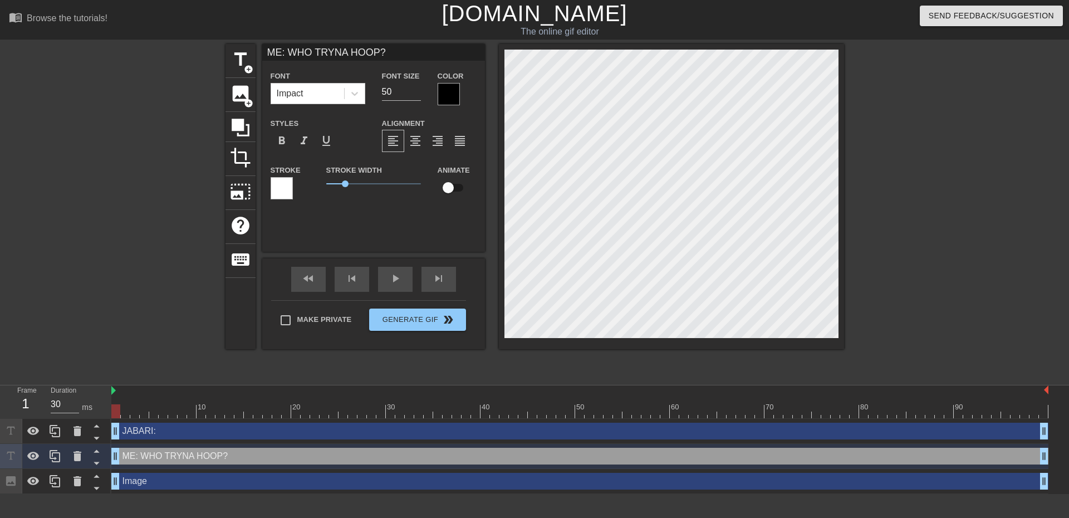
click at [968, 244] on div at bounding box center [940, 211] width 167 height 334
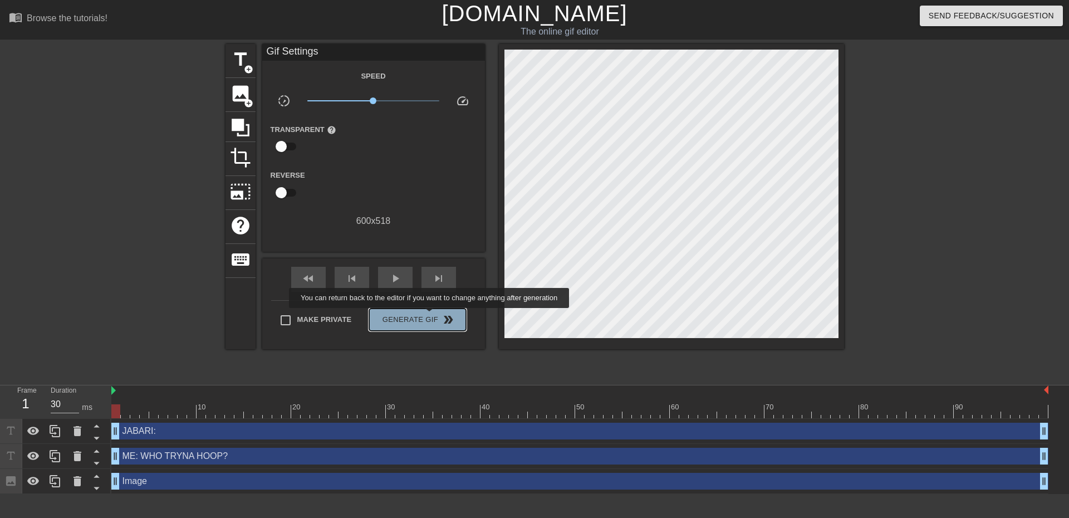
click at [430, 316] on span "Generate Gif double_arrow" at bounding box center [417, 319] width 87 height 13
